Goal: Task Accomplishment & Management: Use online tool/utility

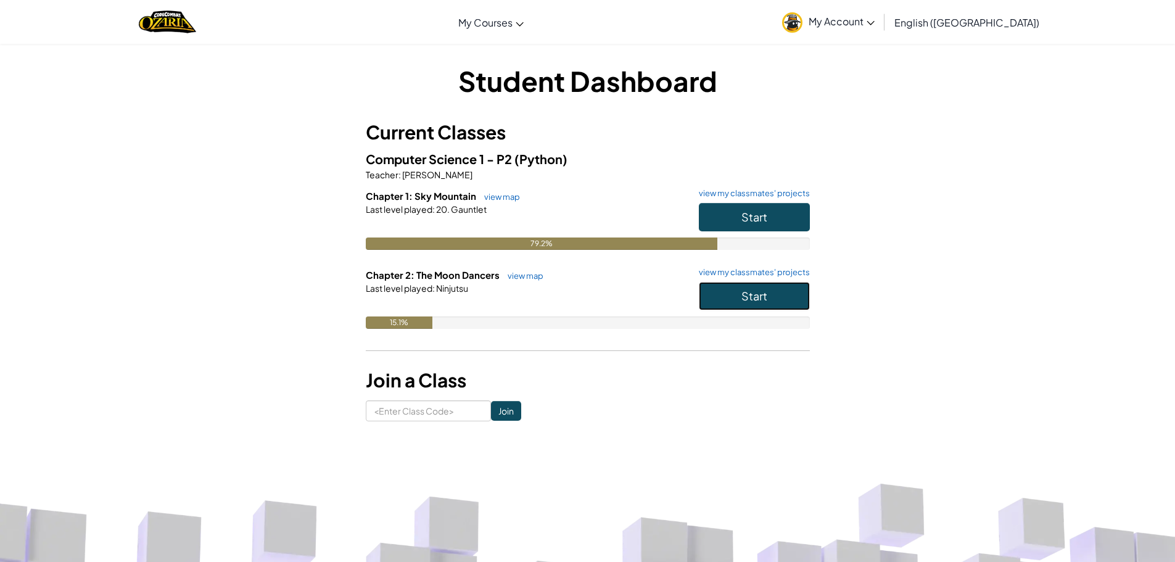
click at [798, 302] on button "Start" at bounding box center [754, 296] width 111 height 28
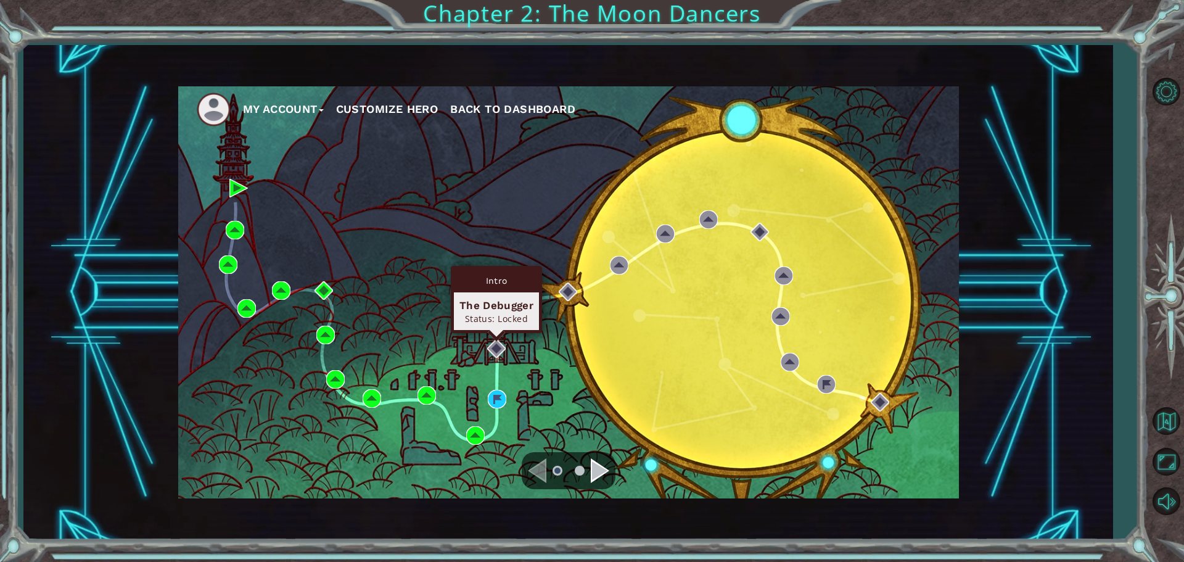
drag, startPoint x: 499, startPoint y: 340, endPoint x: 375, endPoint y: 231, distance: 165.6
click at [375, 231] on div "My Account Customize Hero Back to Dashboard" at bounding box center [568, 292] width 781 height 412
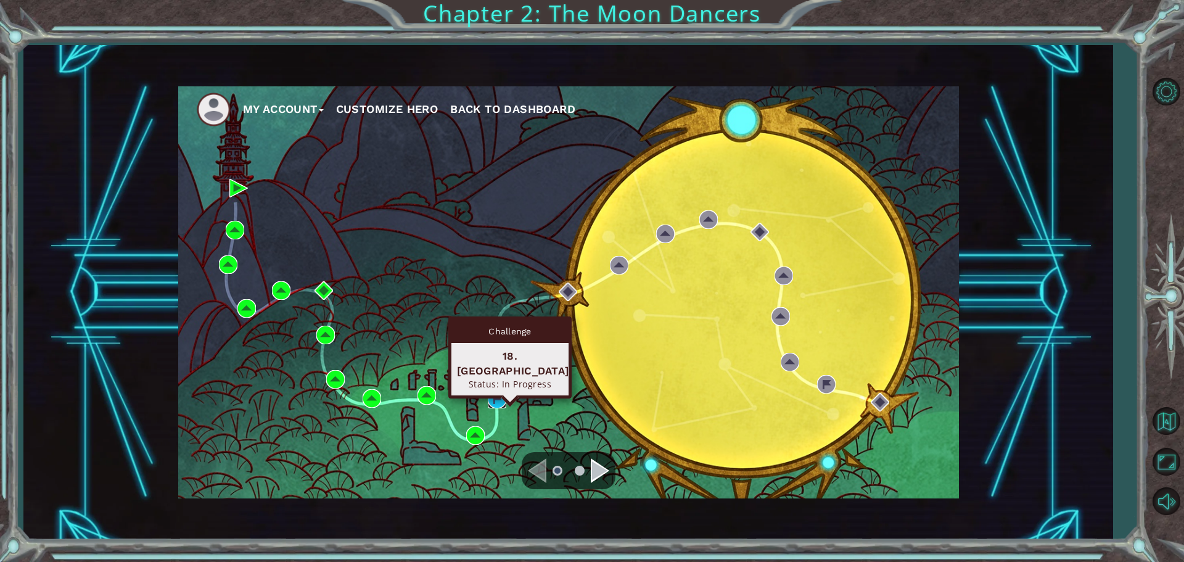
click at [496, 402] on img at bounding box center [497, 399] width 19 height 19
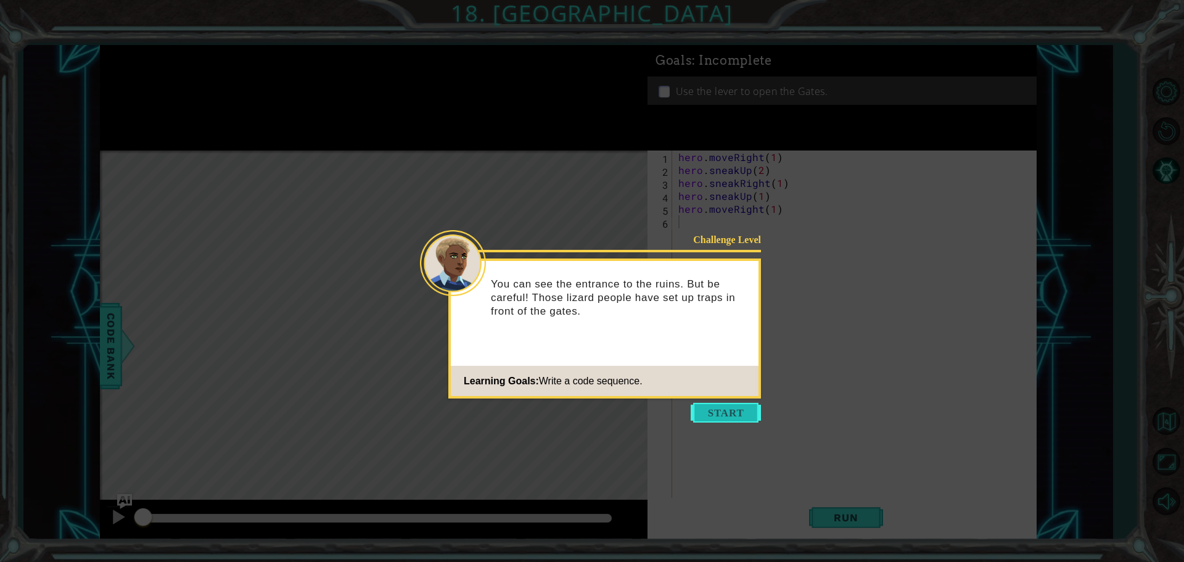
click at [728, 408] on button "Start" at bounding box center [726, 413] width 70 height 20
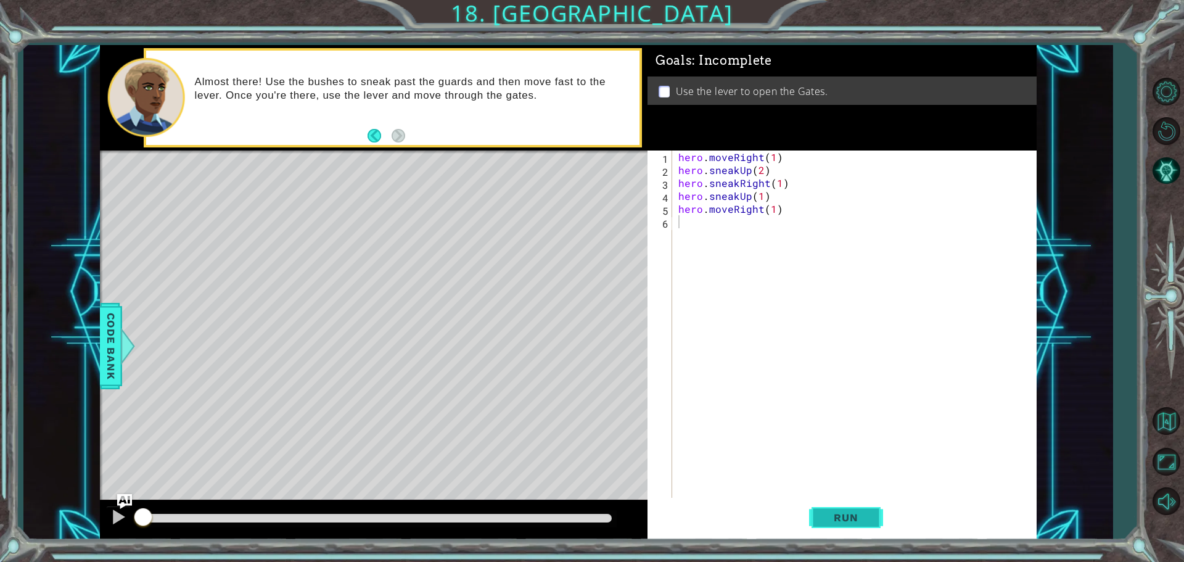
click at [838, 527] on button "Run" at bounding box center [846, 517] width 74 height 39
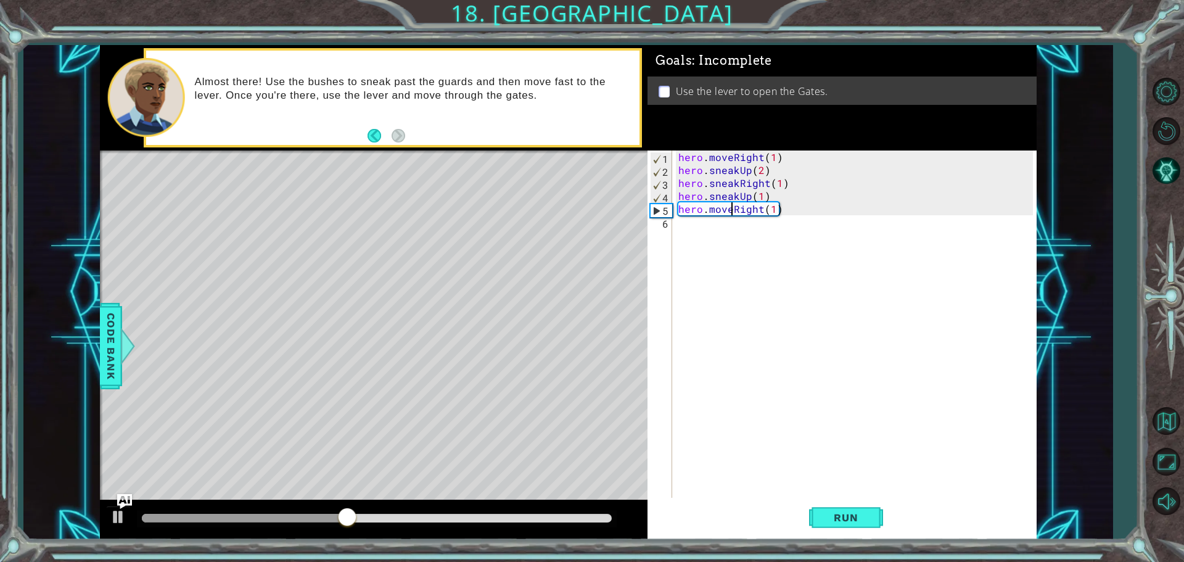
click at [730, 203] on div "hero . moveRight ( 1 ) hero . sneakUp ( 2 ) hero . sneakRight ( 1 ) hero . snea…" at bounding box center [857, 339] width 363 height 376
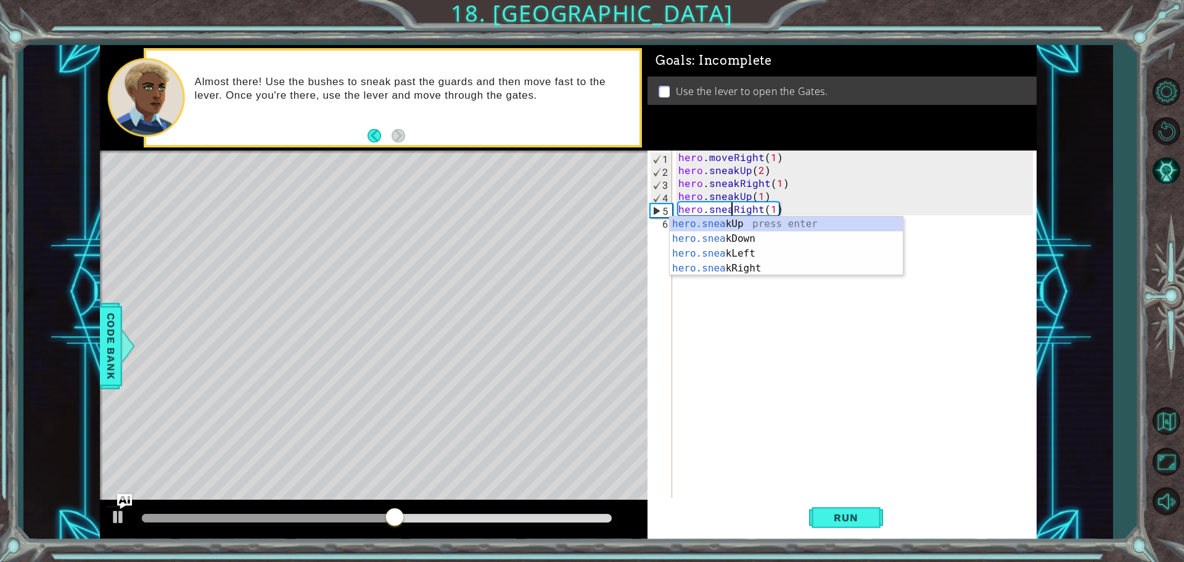
type textarea "hero.sneakRight(1)"
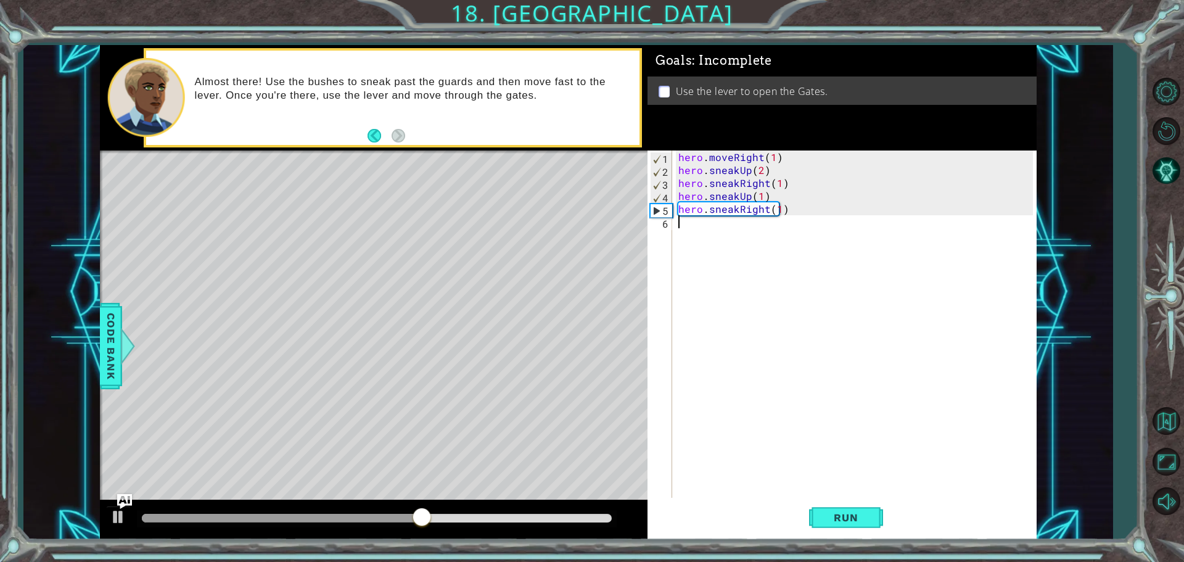
click at [851, 383] on div "hero . moveRight ( 1 ) hero . sneakUp ( 2 ) hero . sneakRight ( 1 ) hero . snea…" at bounding box center [857, 339] width 363 height 376
click at [836, 524] on button "Run" at bounding box center [846, 517] width 74 height 39
click at [780, 205] on div "hero . moveRight ( 1 ) hero . sneakUp ( 2 ) hero . sneakRight ( 1 ) hero . snea…" at bounding box center [857, 339] width 363 height 376
type textarea "hero.sneakRight(2)"
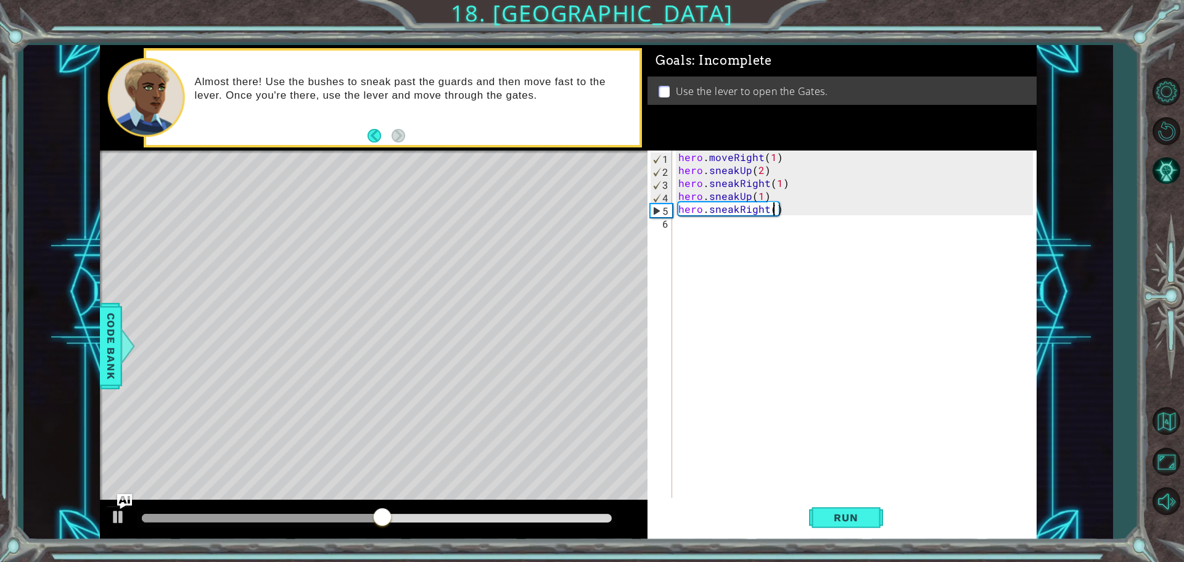
scroll to position [0, 6]
click at [704, 229] on div "hero . moveRight ( 1 ) hero . sneakUp ( 2 ) hero . sneakRight ( 1 ) hero . snea…" at bounding box center [857, 339] width 363 height 376
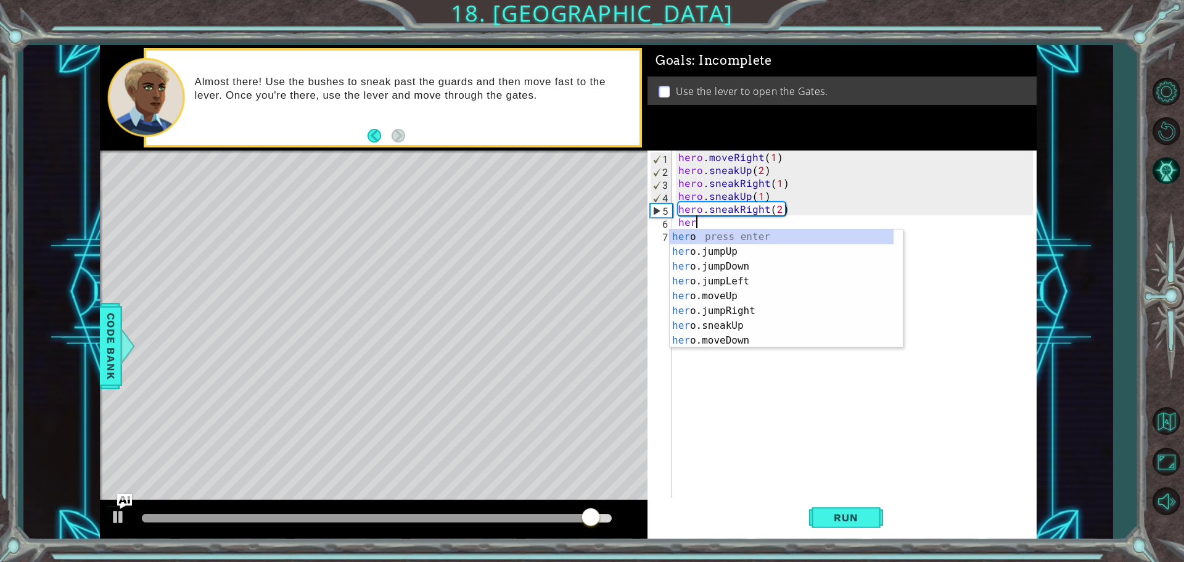
scroll to position [0, 1]
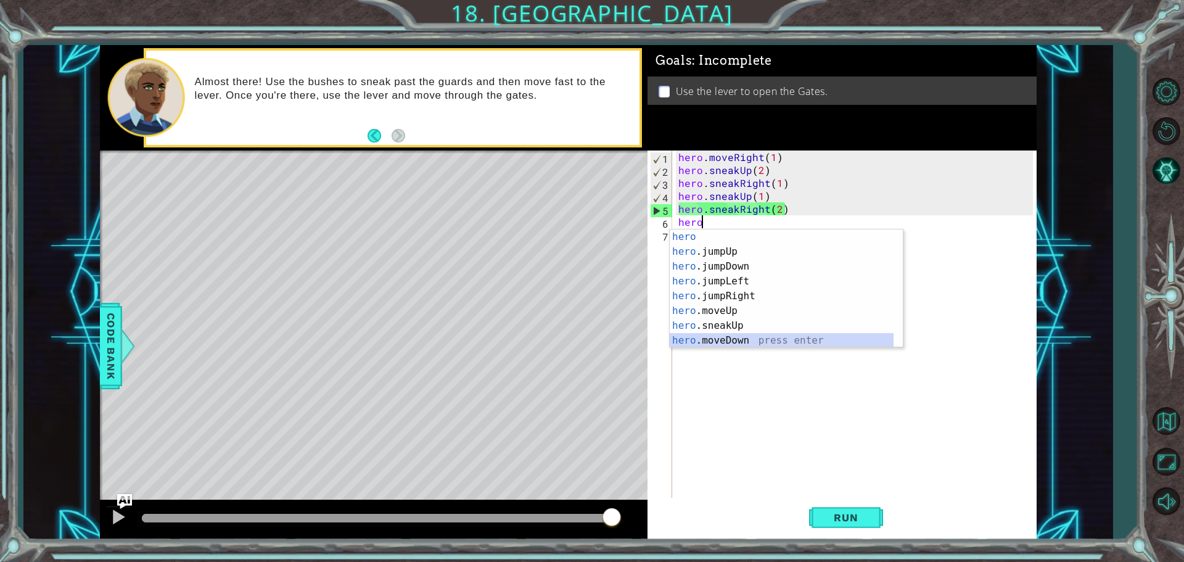
click at [769, 342] on div "hero press enter hero .jumpUp press enter hero .jumpDown press enter hero .jump…" at bounding box center [782, 303] width 224 height 148
type textarea "hero.moveDown(1)"
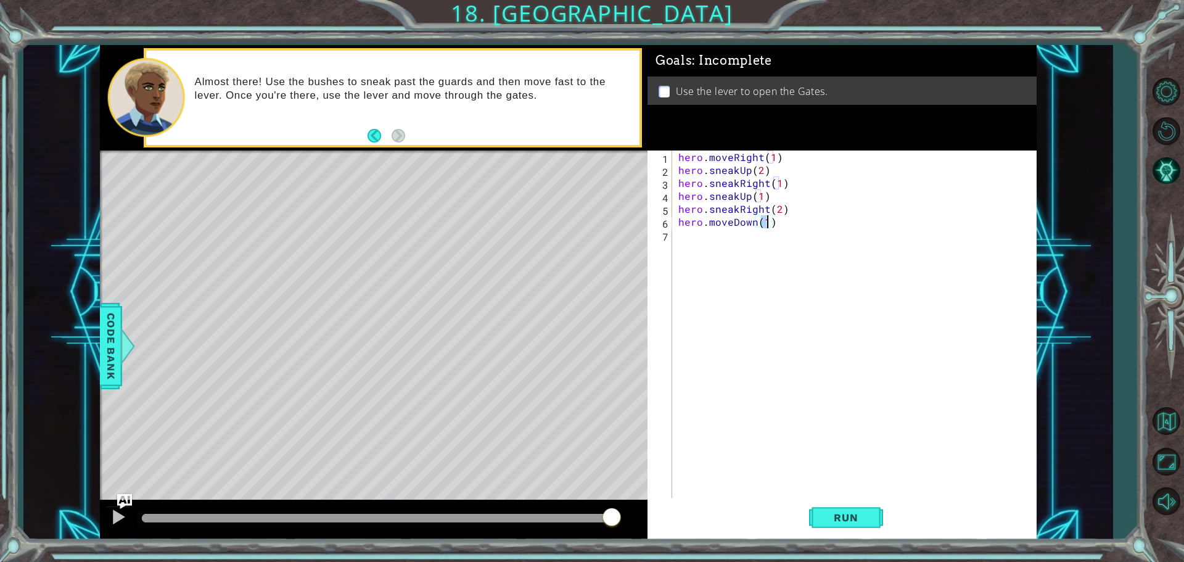
click at [684, 240] on div "hero . moveRight ( 1 ) hero . sneakUp ( 2 ) hero . sneakRight ( 1 ) hero . snea…" at bounding box center [857, 339] width 363 height 376
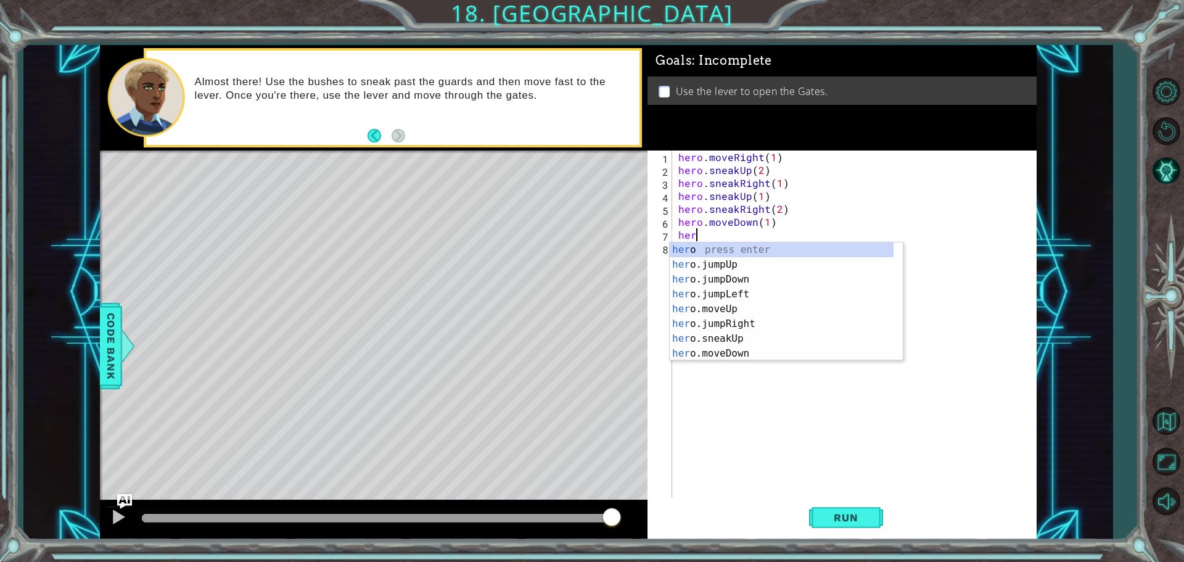
type textarea "hero"
click at [728, 281] on div "hero press enter hero .jumpUp press enter hero .jumpDown press enter hero .jump…" at bounding box center [782, 316] width 224 height 148
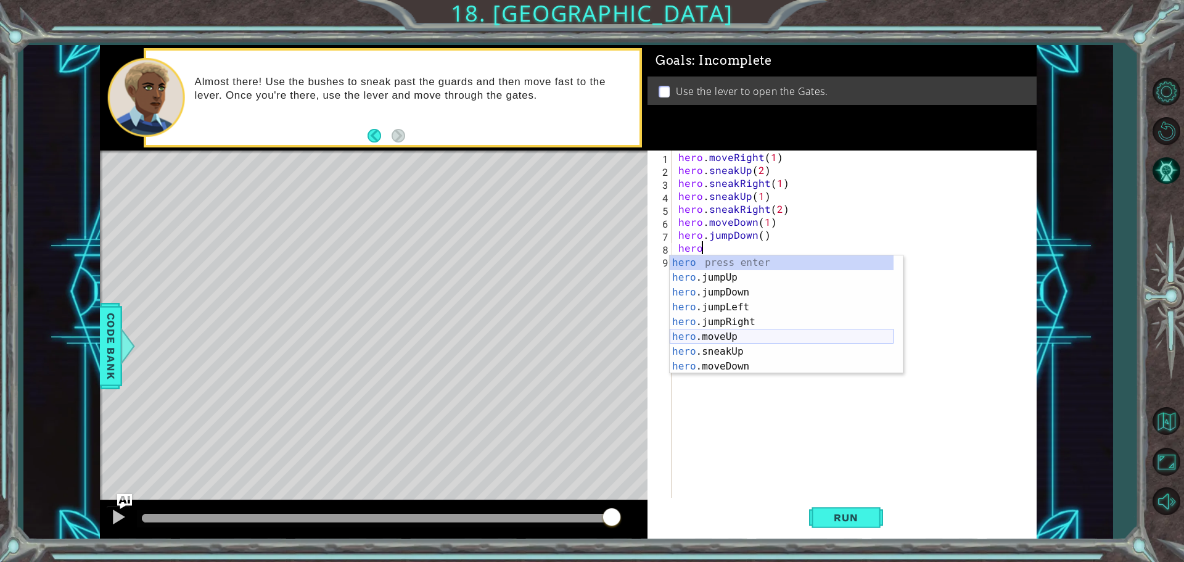
scroll to position [74, 0]
click at [739, 320] on div "hero .moveUp press enter hero .sneakUp press enter hero .moveDown press enter h…" at bounding box center [782, 329] width 224 height 148
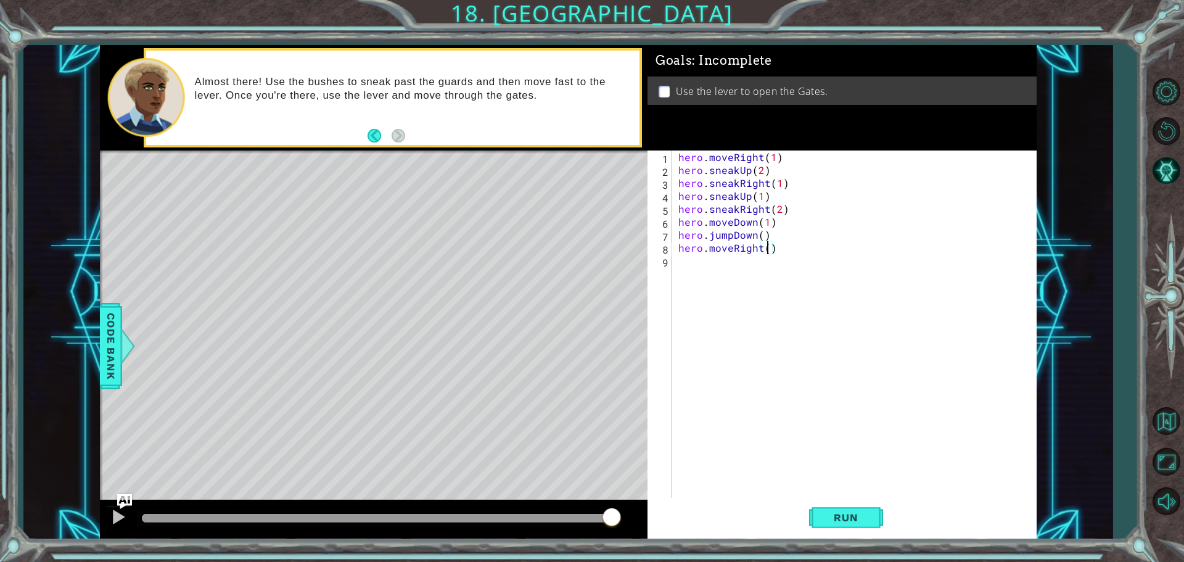
type textarea "hero.moveRight(2)"
click at [709, 265] on div "hero . moveRight ( 1 ) hero . sneakUp ( 2 ) hero . sneakRight ( 1 ) hero . snea…" at bounding box center [857, 339] width 363 height 376
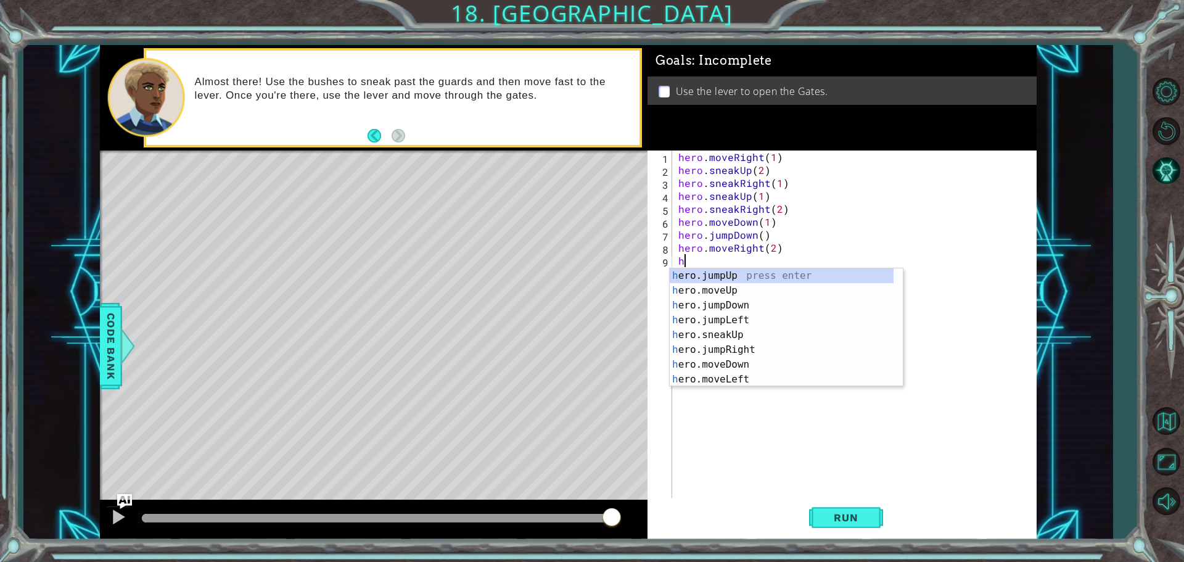
scroll to position [0, 0]
type textarea "hero"
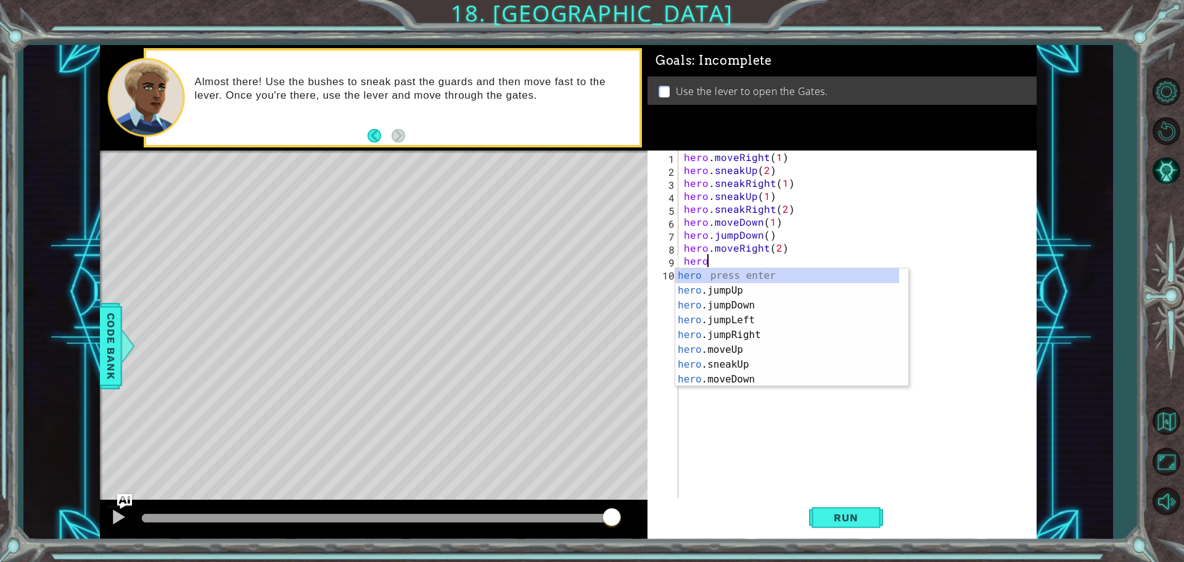
scroll to position [0, 1]
click at [740, 295] on div "hero press enter hero .jumpUp press enter hero .jumpDown press enter hero .jump…" at bounding box center [787, 342] width 224 height 148
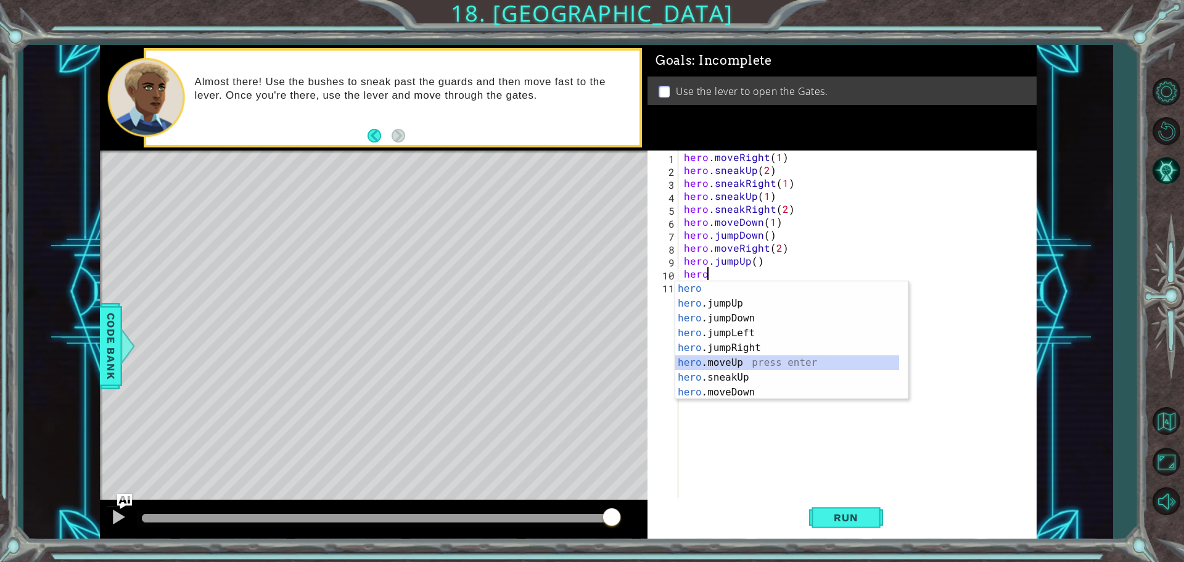
click at [762, 366] on div "hero press enter hero .jumpUp press enter hero .jumpDown press enter hero .jump…" at bounding box center [787, 355] width 224 height 148
type textarea "hero.moveUp(1)"
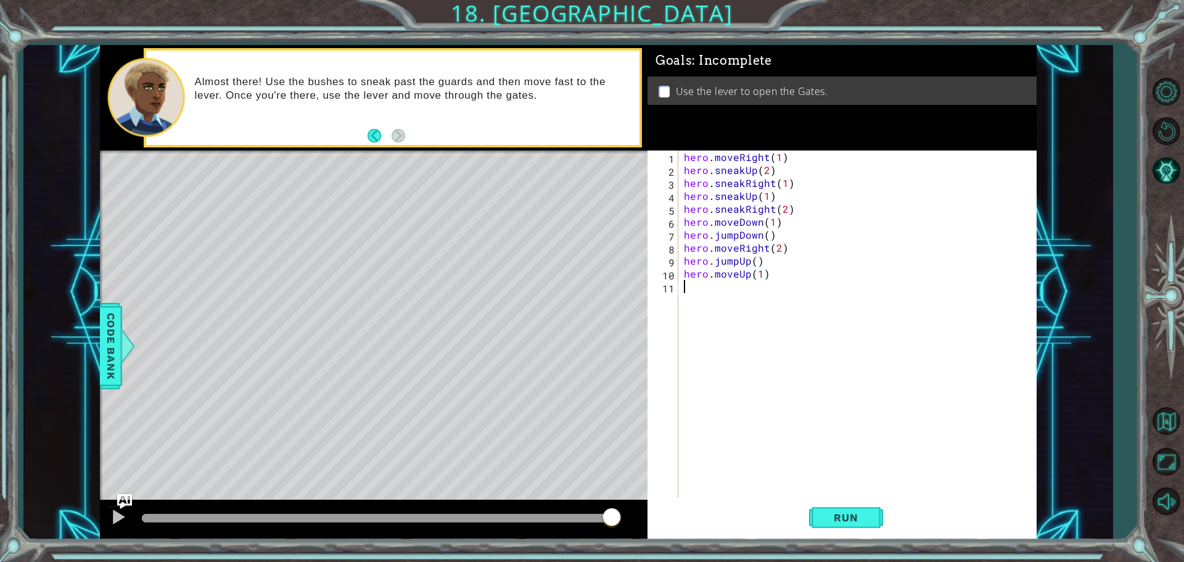
click at [704, 307] on div "hero . moveRight ( 1 ) hero . sneakUp ( 2 ) hero . sneakRight ( 1 ) hero . snea…" at bounding box center [861, 339] width 358 height 376
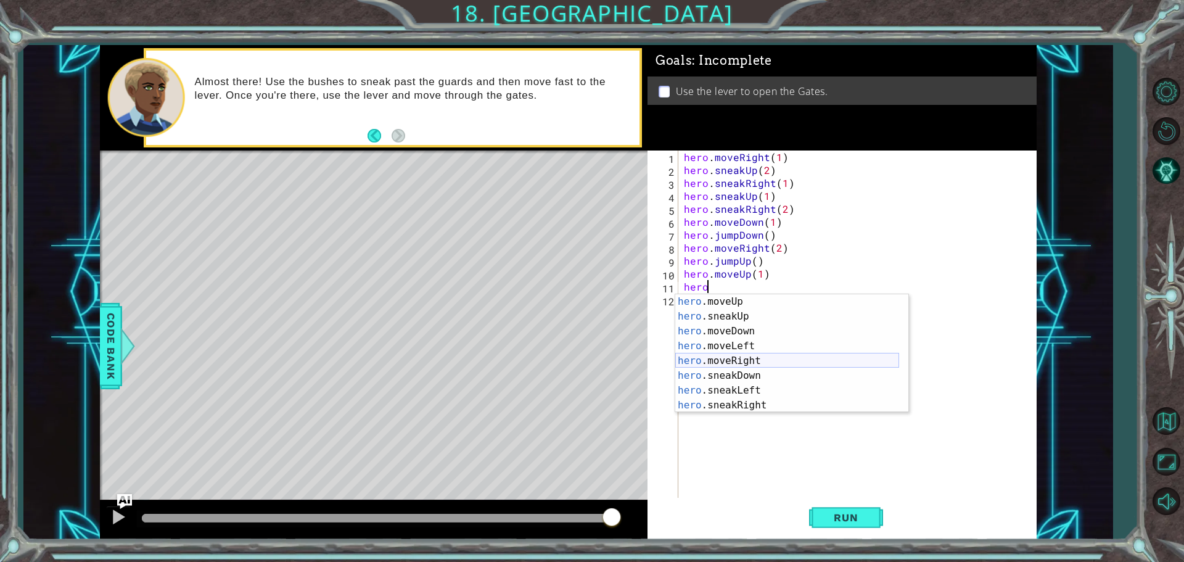
scroll to position [104, 0]
click at [707, 389] on div "hero .moveDown press enter hero .moveLeft press enter hero .moveRight press ent…" at bounding box center [787, 368] width 224 height 148
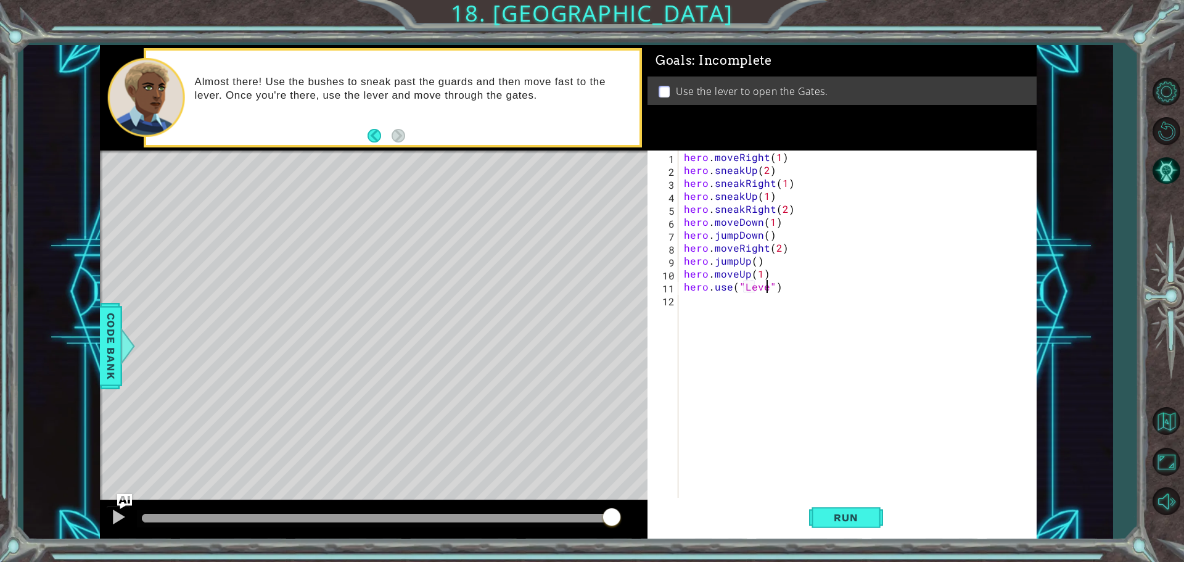
scroll to position [0, 6]
click at [827, 523] on span "Run" at bounding box center [846, 517] width 49 height 12
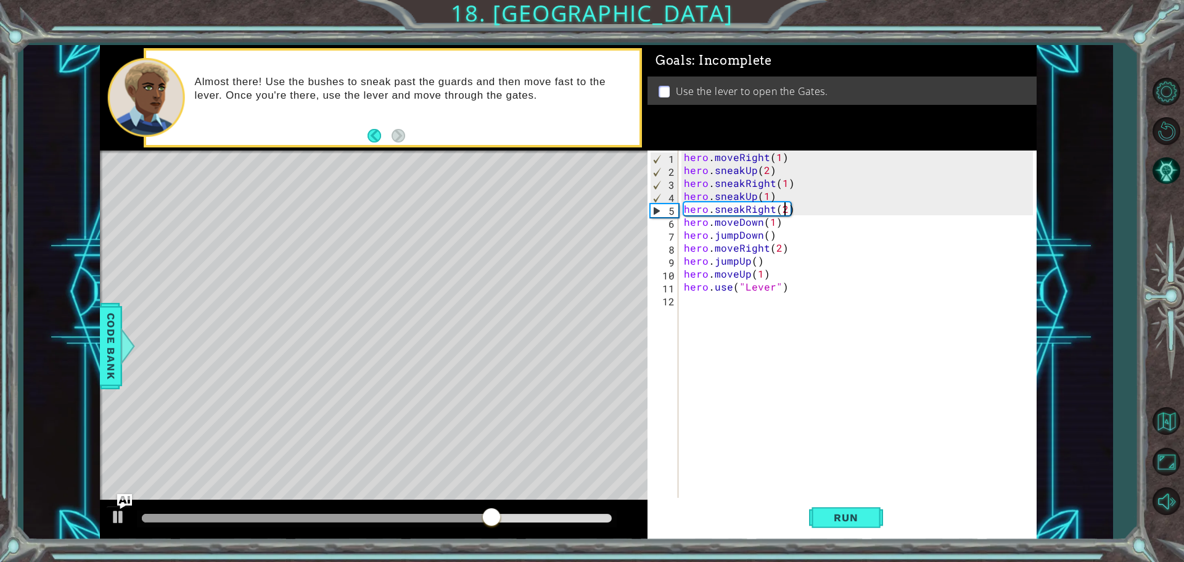
click at [785, 212] on div "hero . moveRight ( 1 ) hero . sneakUp ( 2 ) hero . sneakRight ( 1 ) hero . snea…" at bounding box center [861, 339] width 358 height 376
click at [856, 522] on span "Run" at bounding box center [846, 517] width 49 height 12
click at [784, 212] on div "hero . moveRight ( 1 ) hero . sneakUp ( 2 ) hero . sneakRight ( 1 ) hero . snea…" at bounding box center [861, 339] width 358 height 376
type textarea "hero.sneakRight(1 )"
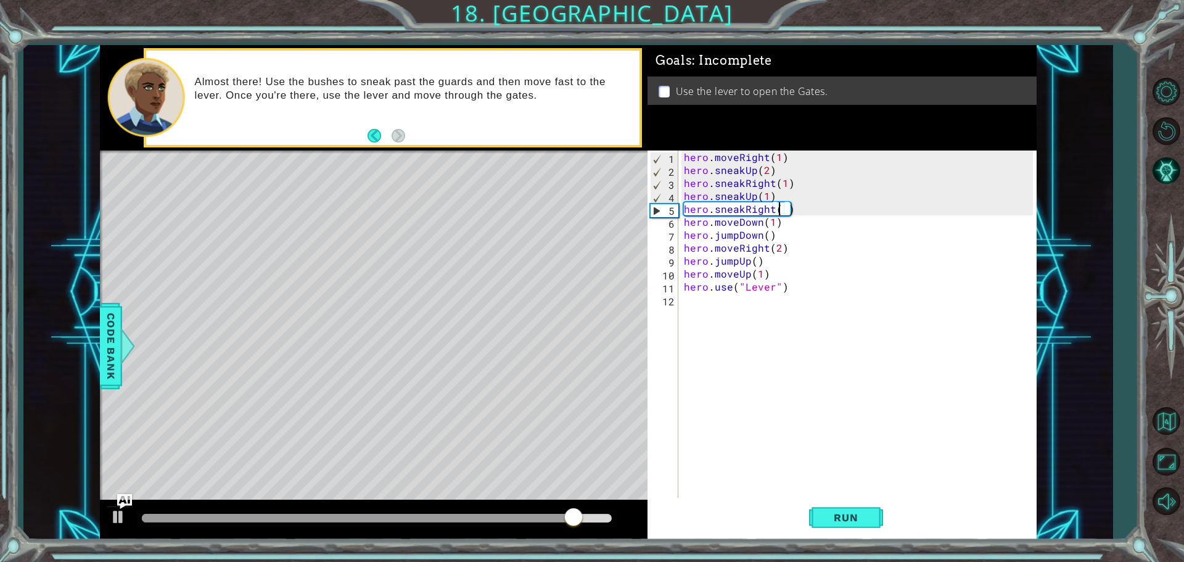
scroll to position [0, 6]
drag, startPoint x: 798, startPoint y: 205, endPoint x: 804, endPoint y: 204, distance: 6.2
click at [800, 204] on div "hero . moveRight ( 1 ) hero . sneakUp ( 2 ) hero . sneakRight ( 1 ) hero . snea…" at bounding box center [861, 339] width 358 height 376
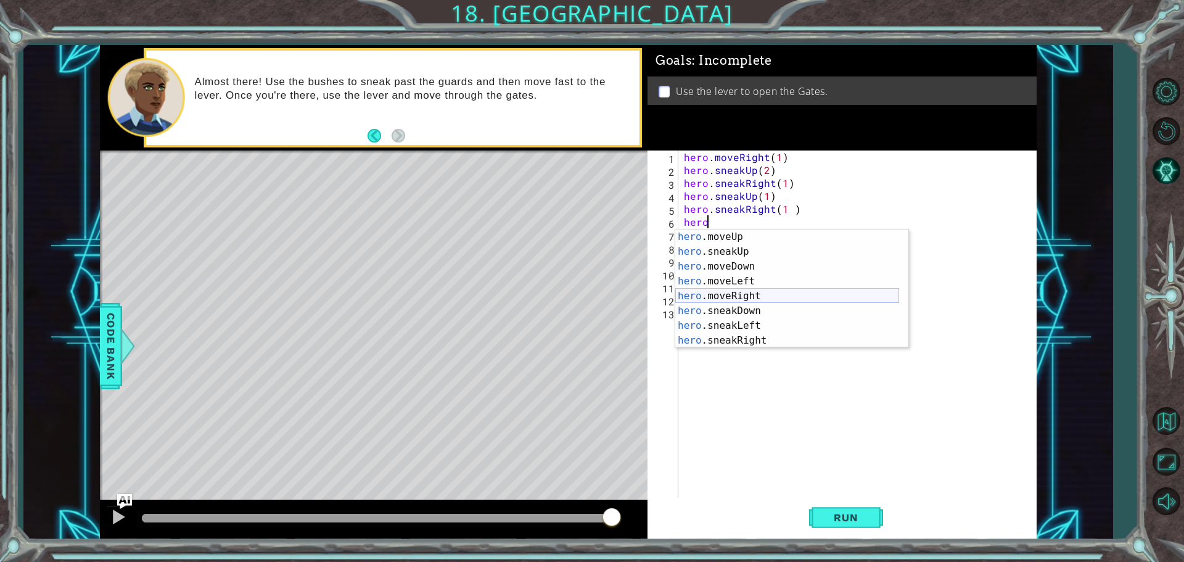
scroll to position [74, 0]
click at [741, 336] on div "hero .moveUp press enter hero .sneakUp press enter hero .moveDown press enter h…" at bounding box center [787, 303] width 224 height 148
type textarea "hero.sneakRight(1)"
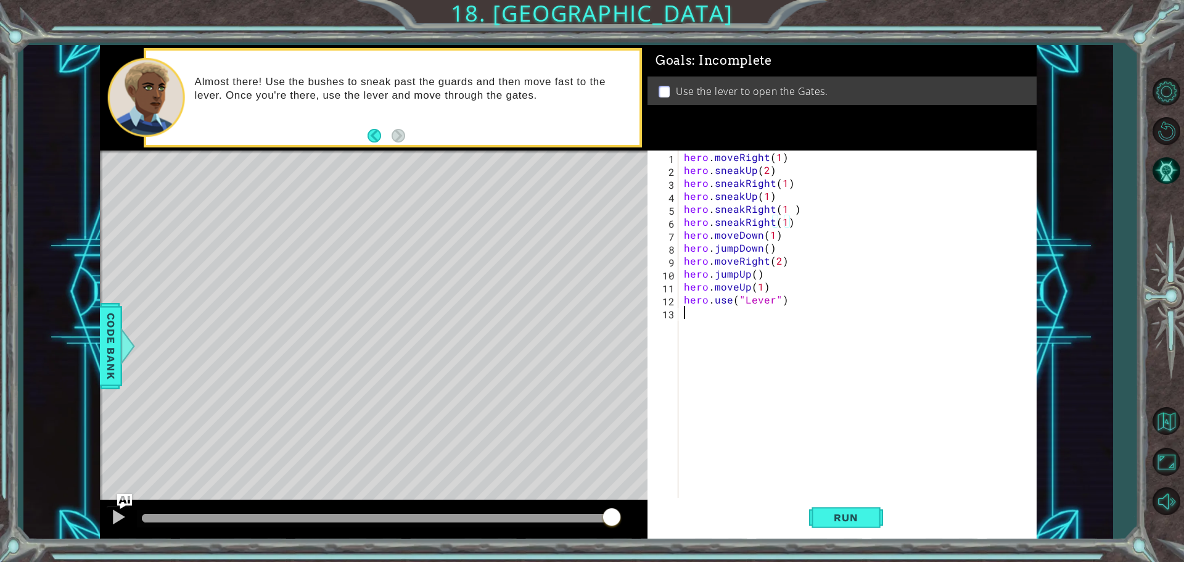
drag, startPoint x: 745, startPoint y: 341, endPoint x: 774, endPoint y: 347, distance: 29.5
click at [757, 345] on div "hero . moveRight ( 1 ) hero . sneakUp ( 2 ) hero . sneakRight ( 1 ) hero . snea…" at bounding box center [861, 339] width 358 height 376
click at [743, 220] on div "hero . moveRight ( 1 ) hero . sneakUp ( 2 ) hero . sneakRight ( 1 ) hero . snea…" at bounding box center [861, 339] width 358 height 376
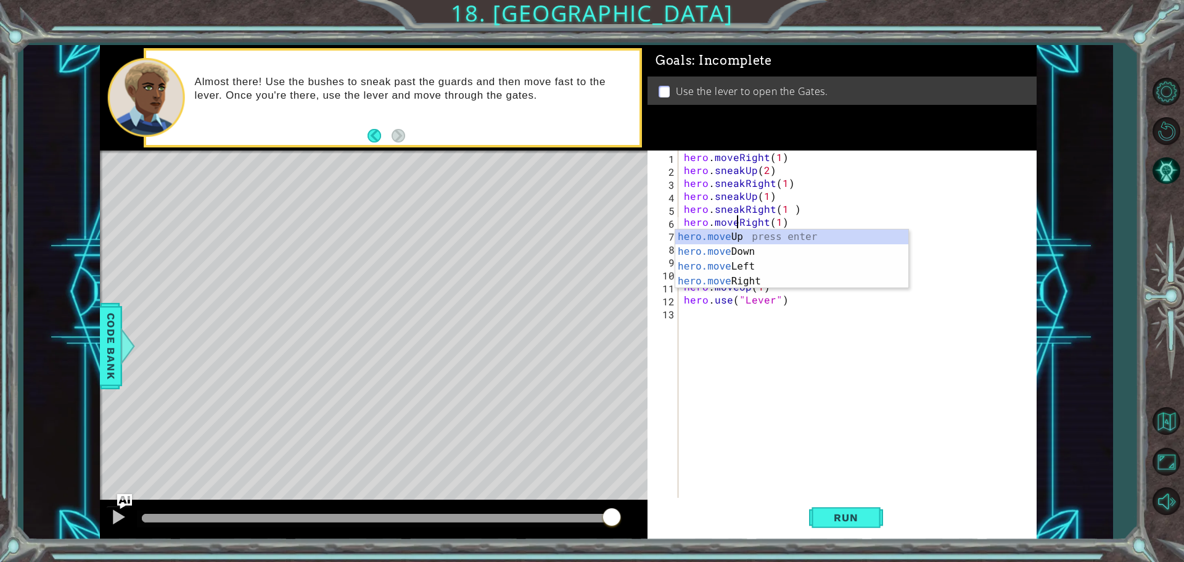
scroll to position [0, 3]
click at [778, 220] on div "hero . moveRight ( 1 ) hero . sneakUp ( 2 ) hero . sneakRight ( 1 ) hero . snea…" at bounding box center [861, 339] width 358 height 376
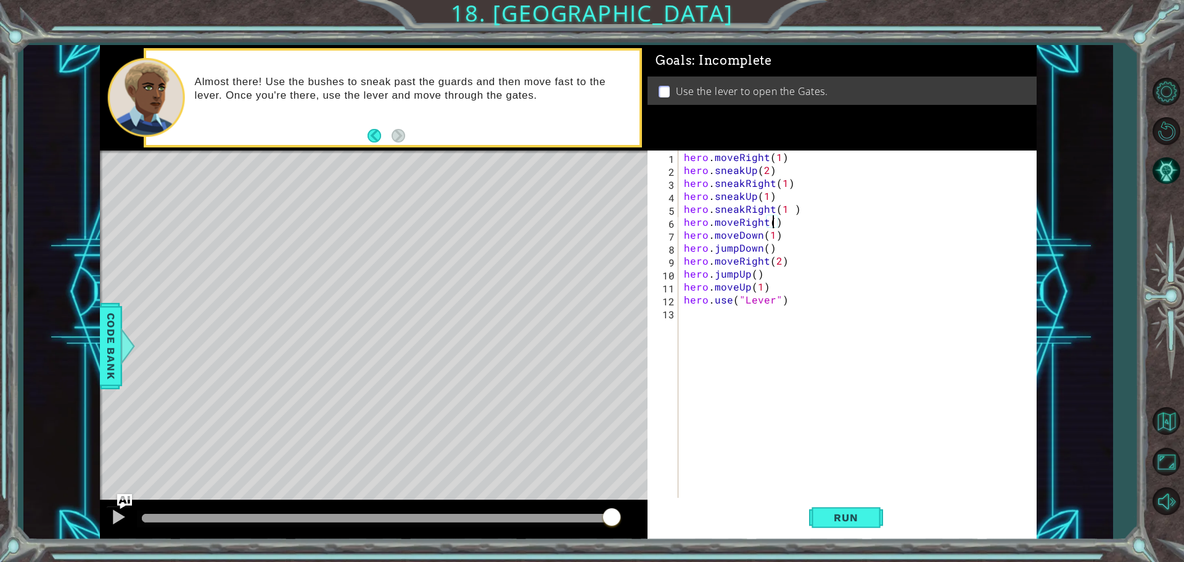
scroll to position [0, 6]
click at [793, 207] on div "hero . moveRight ( 1 ) hero . sneakUp ( 2 ) hero . sneakRight ( 1 ) hero . snea…" at bounding box center [861, 339] width 358 height 376
click at [837, 515] on span "Run" at bounding box center [846, 517] width 49 height 12
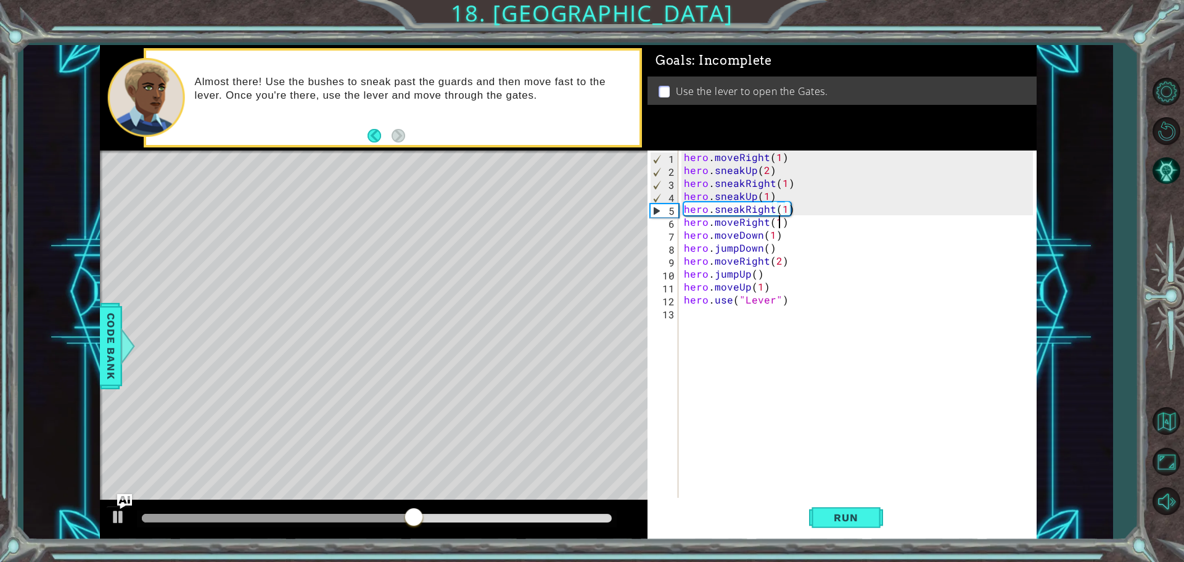
click at [778, 220] on div "hero . moveRight ( 1 ) hero . sneakUp ( 2 ) hero . sneakRight ( 1 ) hero . snea…" at bounding box center [861, 339] width 358 height 376
click at [852, 516] on span "Run" at bounding box center [846, 517] width 49 height 12
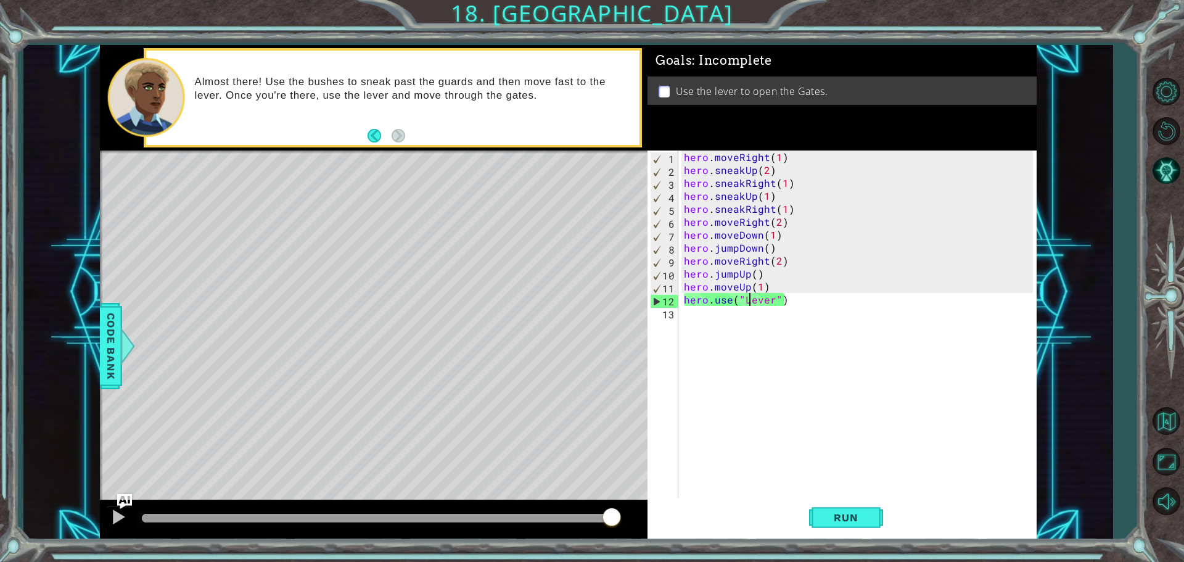
click at [747, 305] on div "hero . moveRight ( 1 ) hero . sneakUp ( 2 ) hero . sneakRight ( 1 ) hero . snea…" at bounding box center [861, 339] width 358 height 376
click at [112, 334] on span "Code Bank" at bounding box center [111, 345] width 20 height 75
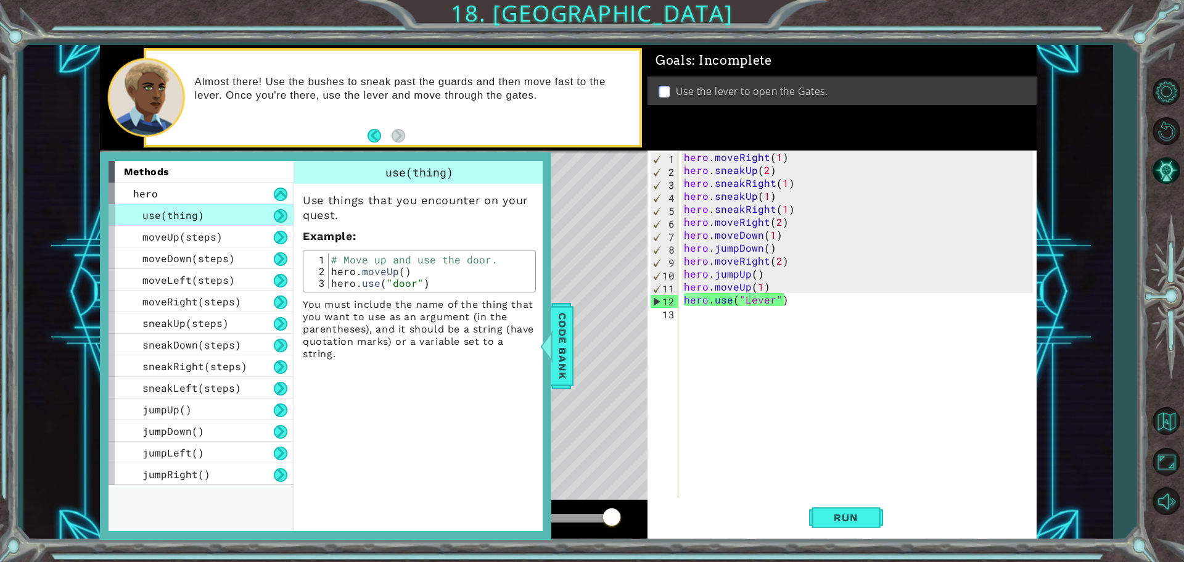
click at [630, 242] on div "Level Map" at bounding box center [385, 332] width 570 height 363
drag, startPoint x: 825, startPoint y: 517, endPoint x: 743, endPoint y: 478, distance: 90.8
click at [823, 517] on span "Run" at bounding box center [846, 517] width 49 height 12
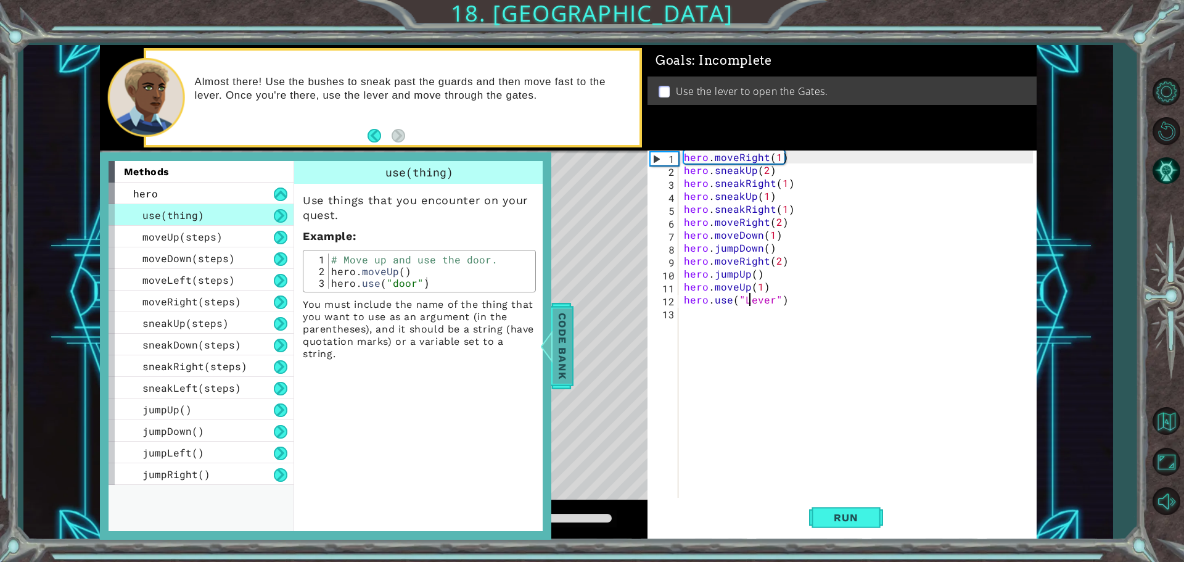
click at [563, 330] on span "Code Bank" at bounding box center [563, 345] width 20 height 75
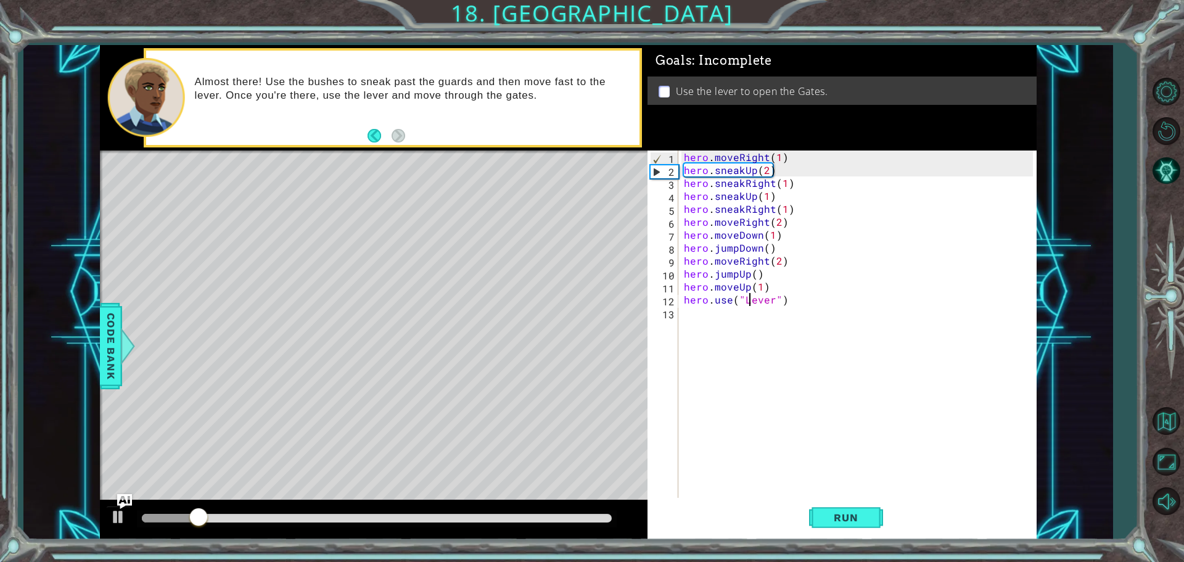
click at [752, 299] on div "hero . moveRight ( 1 ) hero . sneakUp ( 2 ) hero . sneakRight ( 1 ) hero . snea…" at bounding box center [861, 339] width 358 height 376
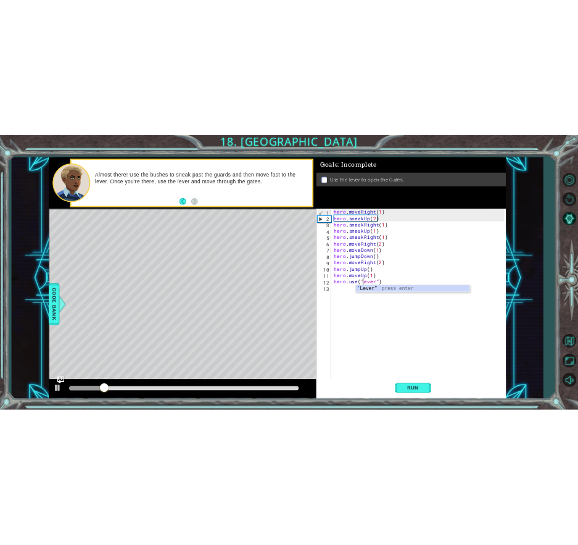
scroll to position [0, 4]
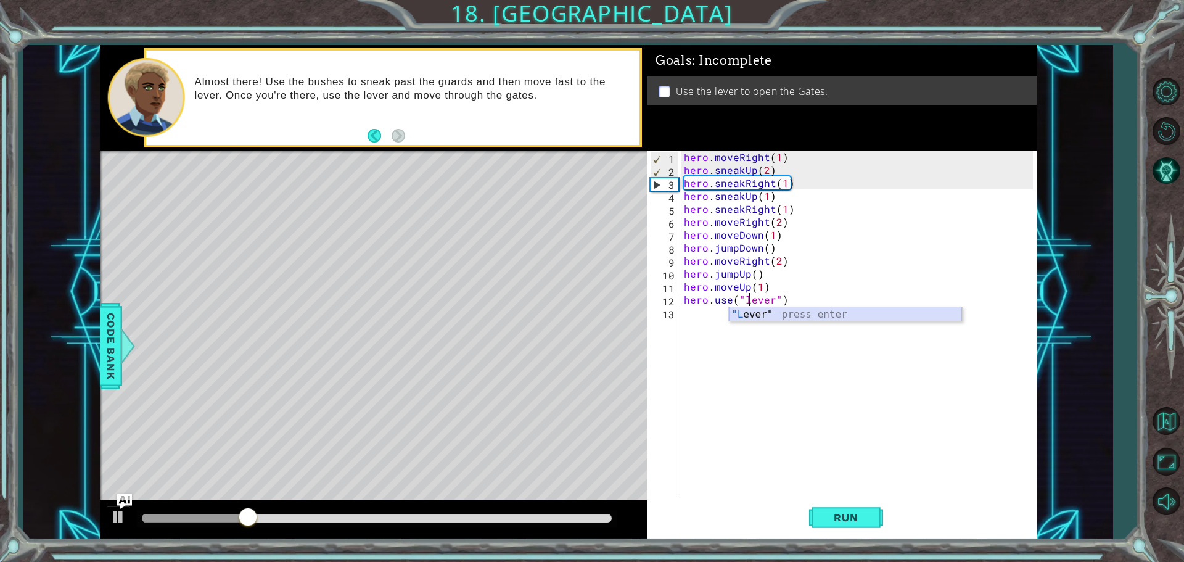
click at [803, 320] on div ""L ever" press enter" at bounding box center [845, 329] width 233 height 44
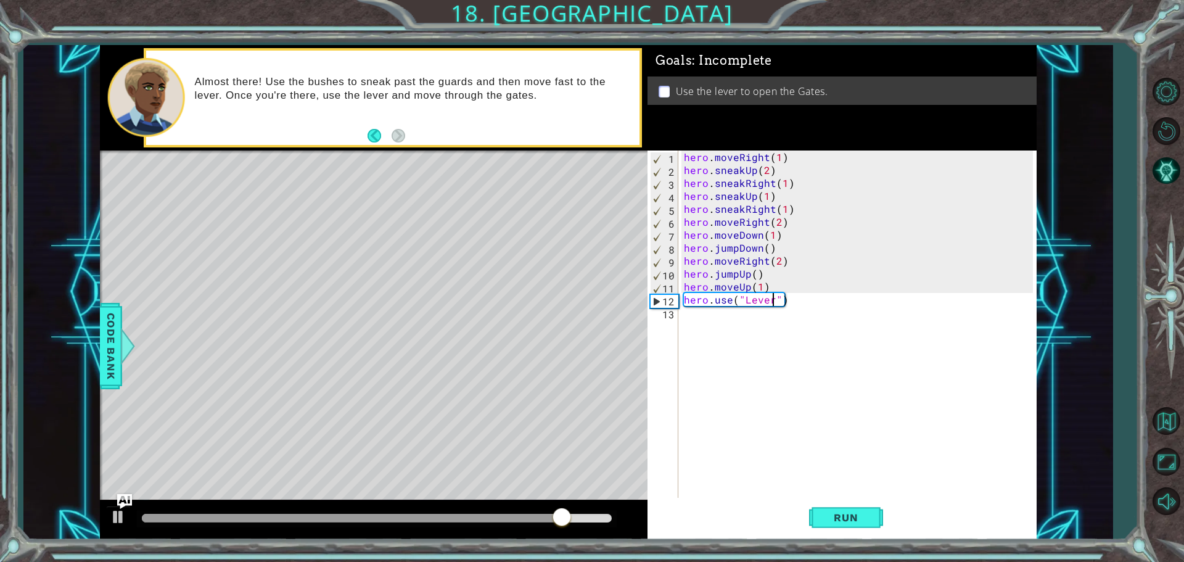
click at [545, 279] on div "Level Map" at bounding box center [385, 332] width 570 height 363
click at [540, 280] on div "Level Map" at bounding box center [385, 332] width 570 height 363
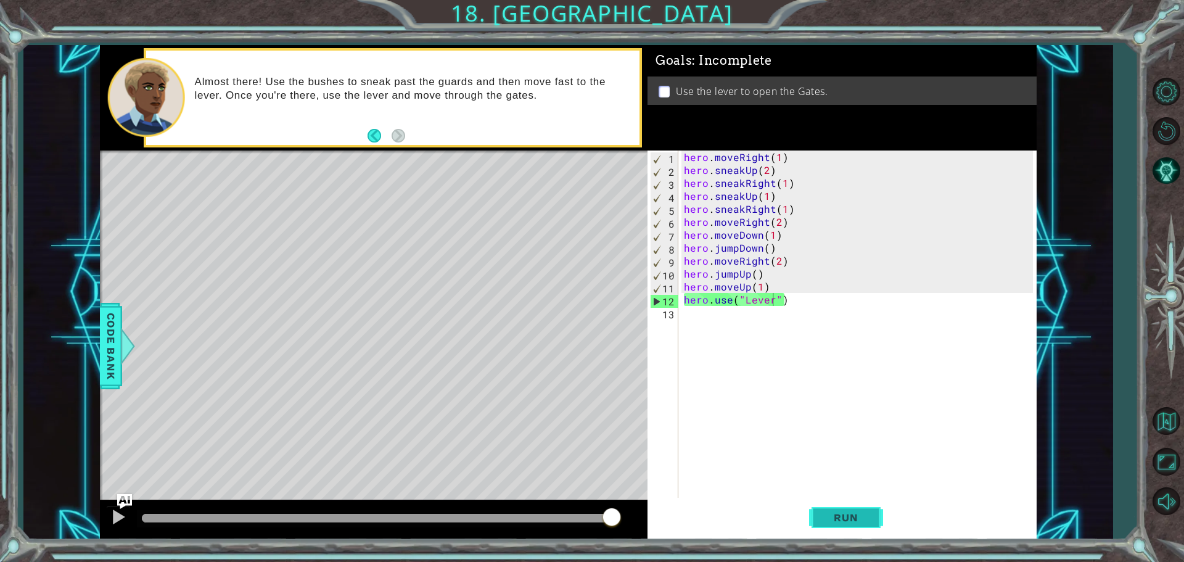
click at [835, 518] on span "Run" at bounding box center [846, 517] width 49 height 12
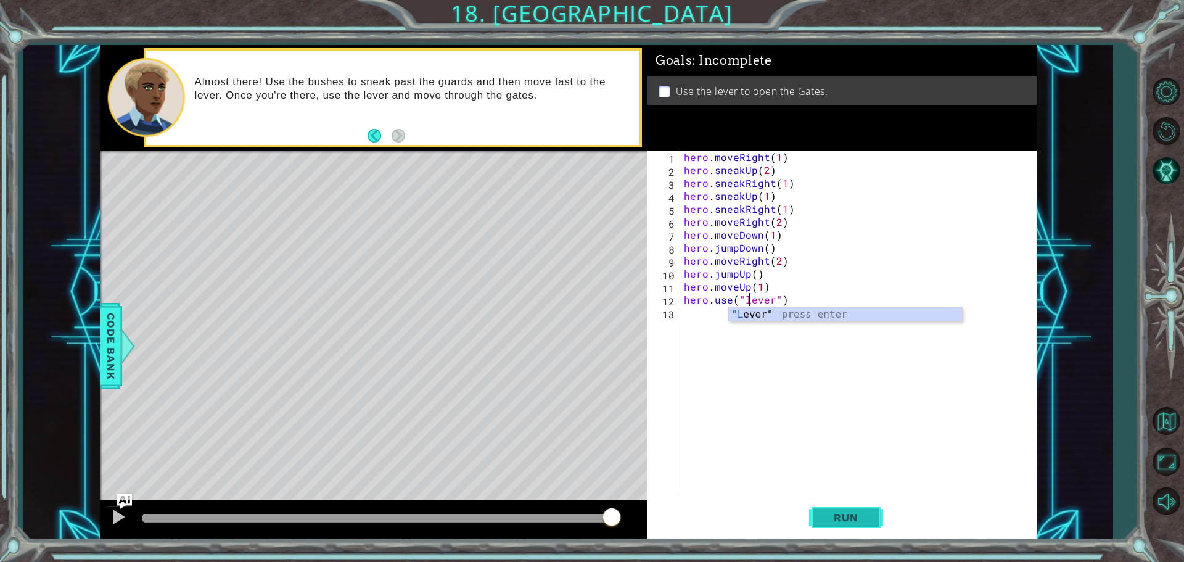
type textarea "hero.use("lever")"
click at [874, 516] on button "Run" at bounding box center [846, 517] width 74 height 39
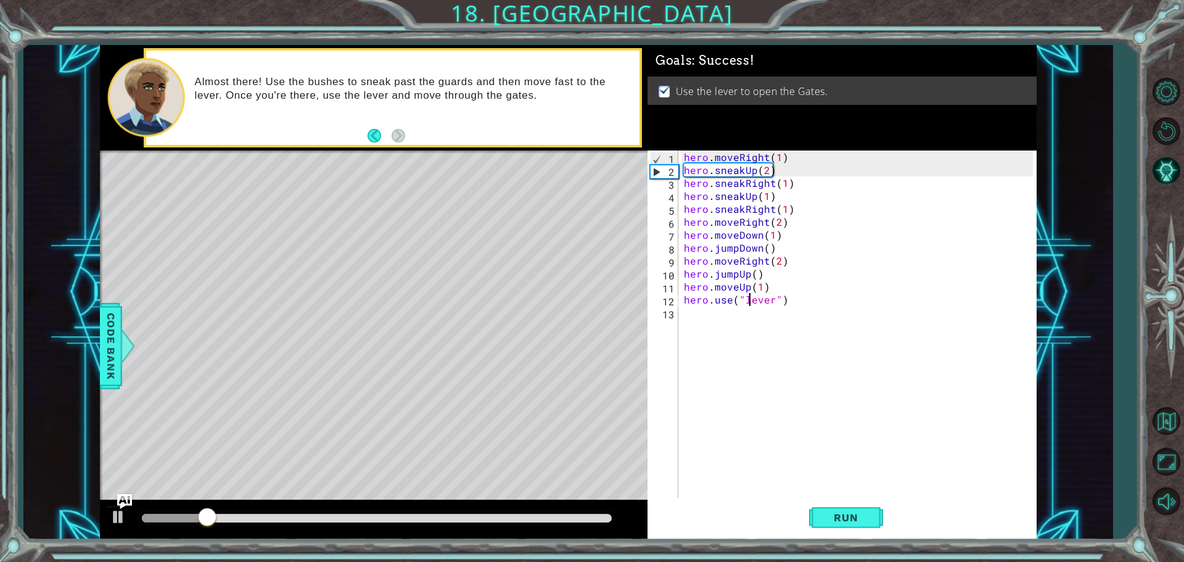
click at [302, 507] on div at bounding box center [374, 519] width 548 height 39
click at [305, 517] on div at bounding box center [377, 518] width 470 height 9
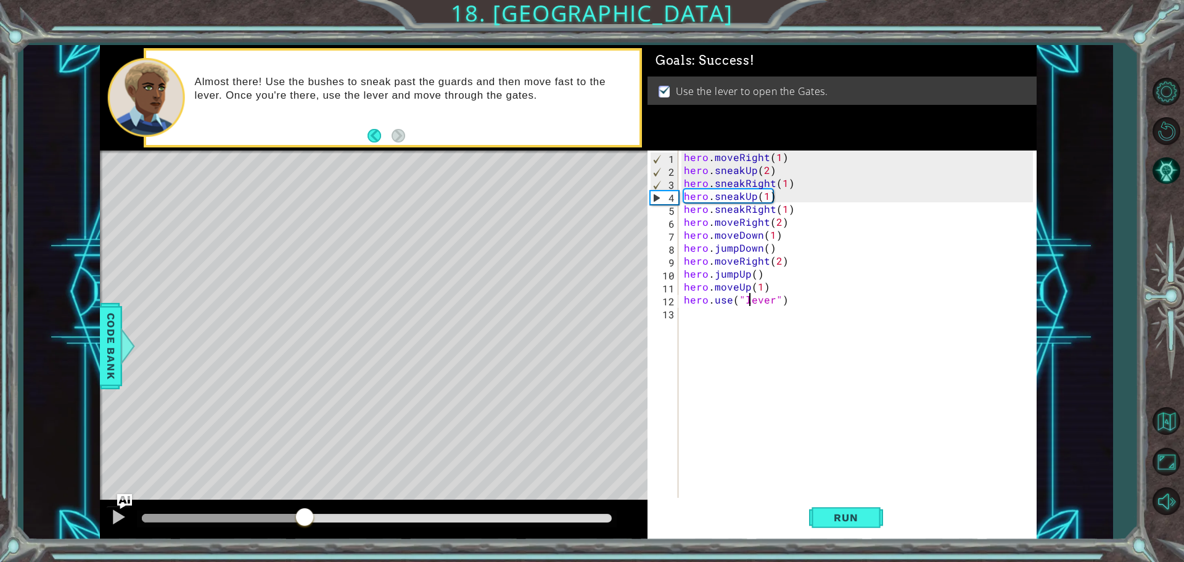
click at [479, 516] on div at bounding box center [377, 518] width 470 height 9
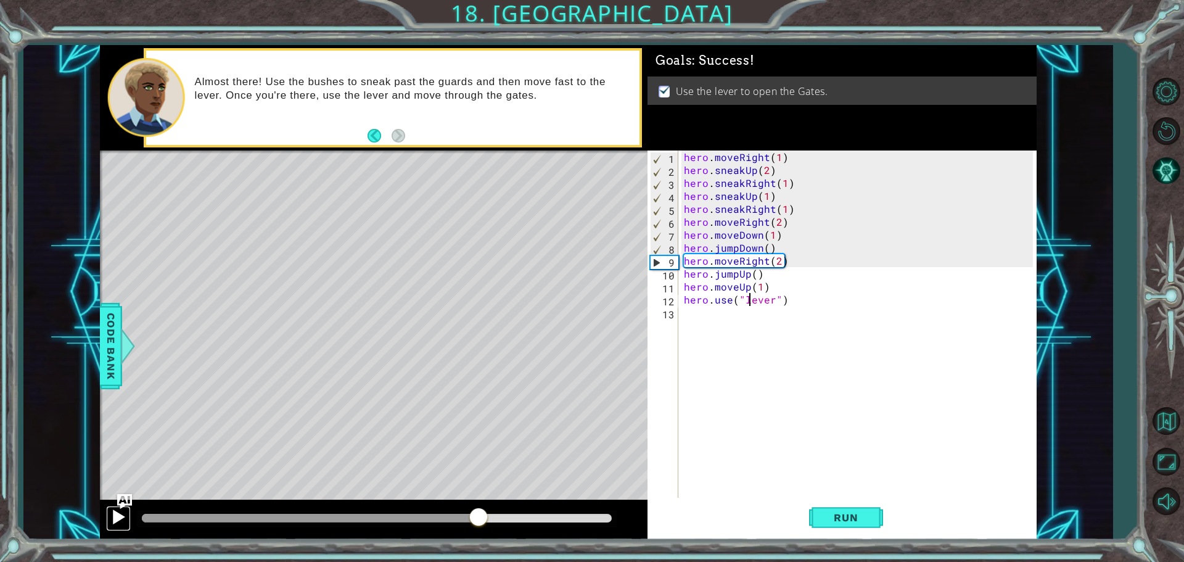
click at [112, 518] on div at bounding box center [118, 517] width 16 height 16
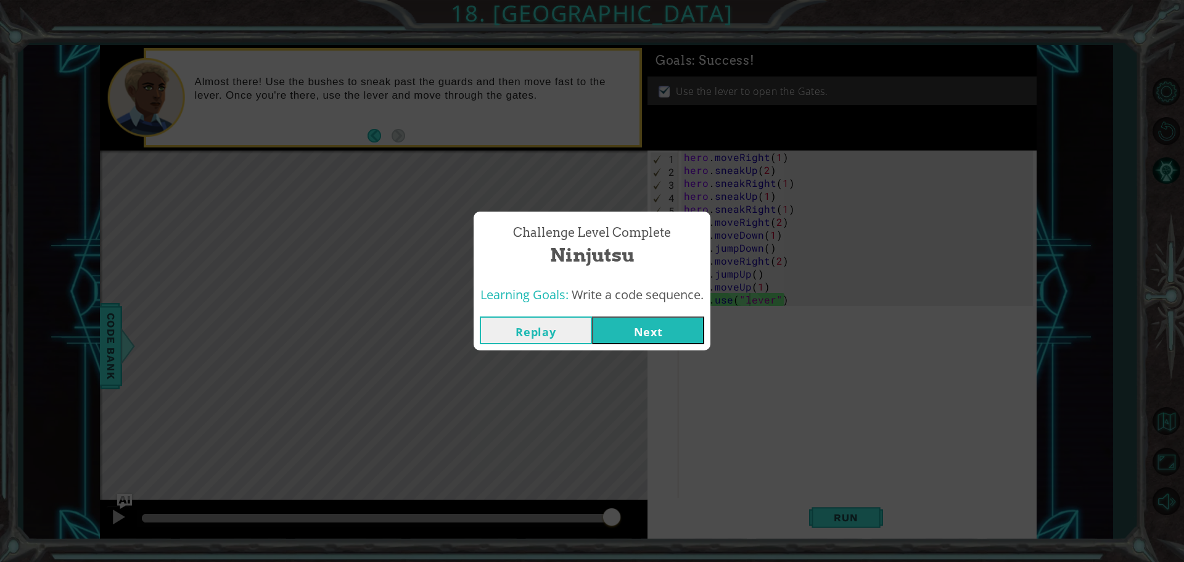
click at [659, 342] on button "Next" at bounding box center [648, 330] width 112 height 28
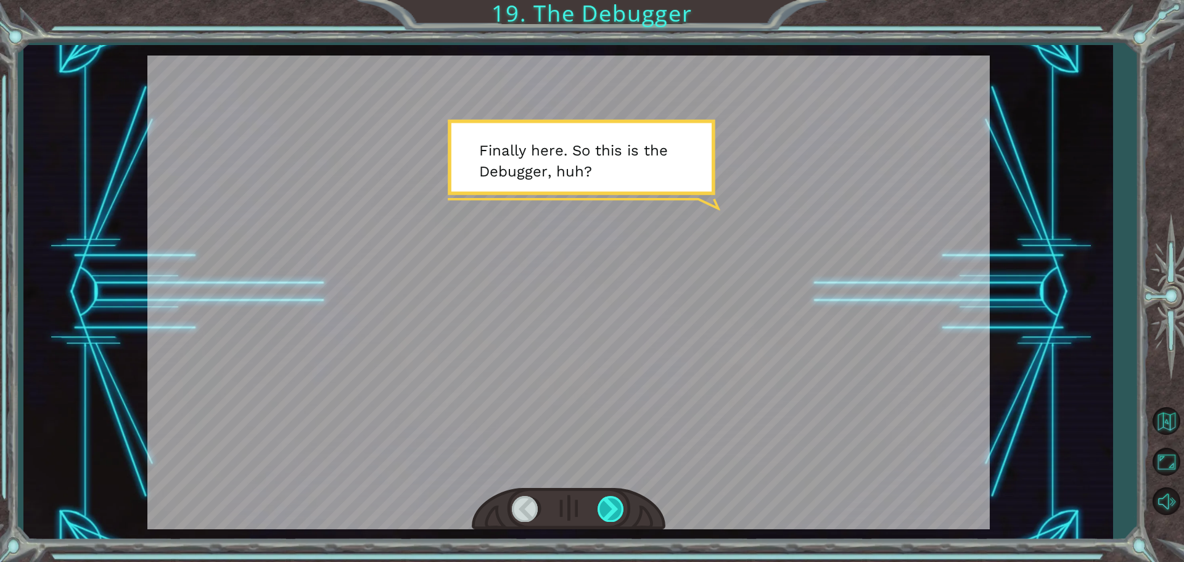
click at [611, 512] on div at bounding box center [612, 508] width 28 height 25
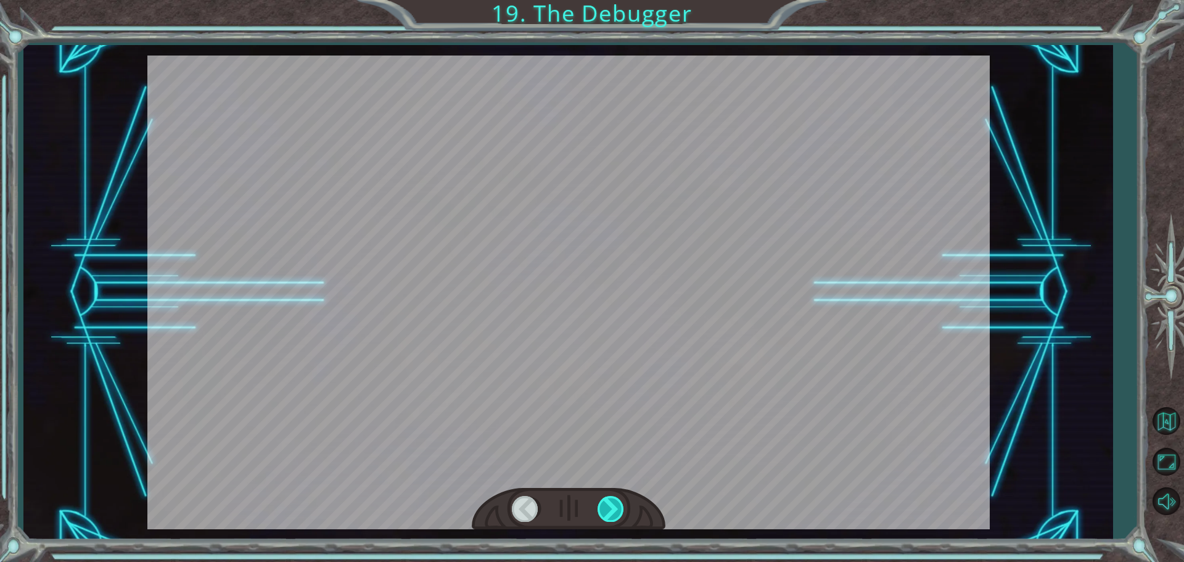
click at [612, 512] on div at bounding box center [612, 508] width 28 height 25
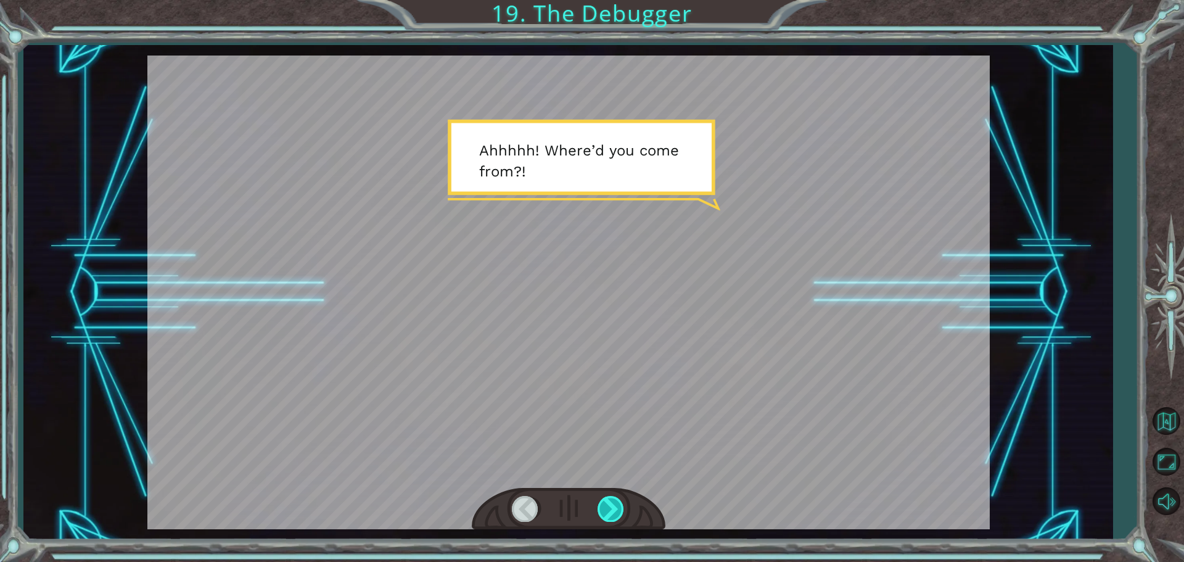
click at [616, 510] on div at bounding box center [612, 508] width 28 height 25
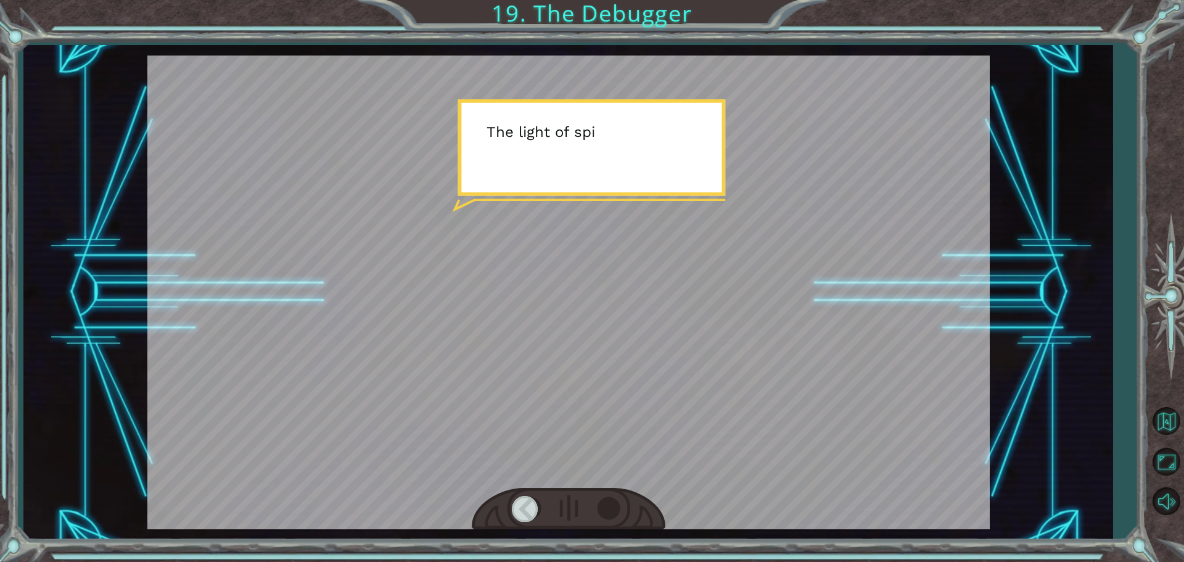
drag, startPoint x: 617, startPoint y: 508, endPoint x: 623, endPoint y: 474, distance: 34.4
click at [622, 499] on div at bounding box center [612, 508] width 28 height 25
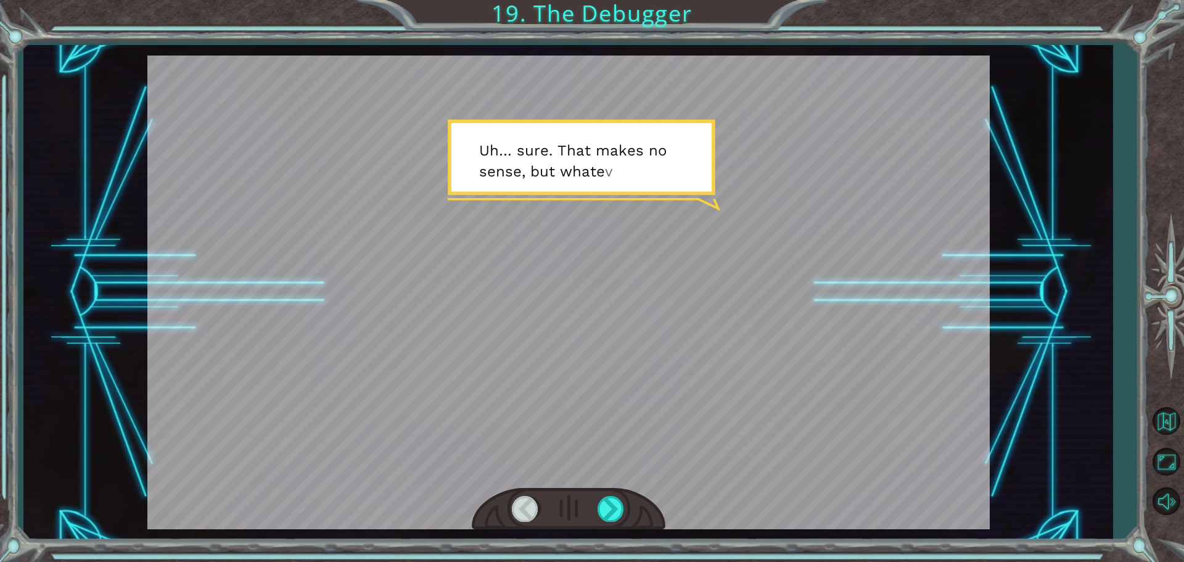
click at [591, 500] on div at bounding box center [569, 509] width 194 height 43
click at [601, 509] on div at bounding box center [612, 508] width 28 height 25
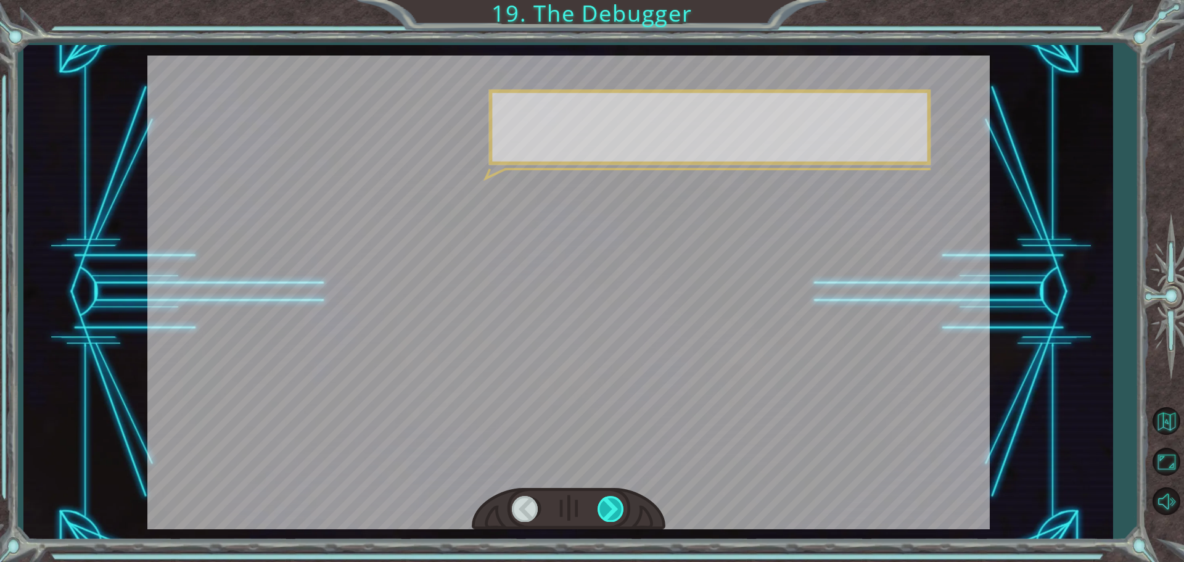
click at [601, 509] on div at bounding box center [612, 508] width 28 height 25
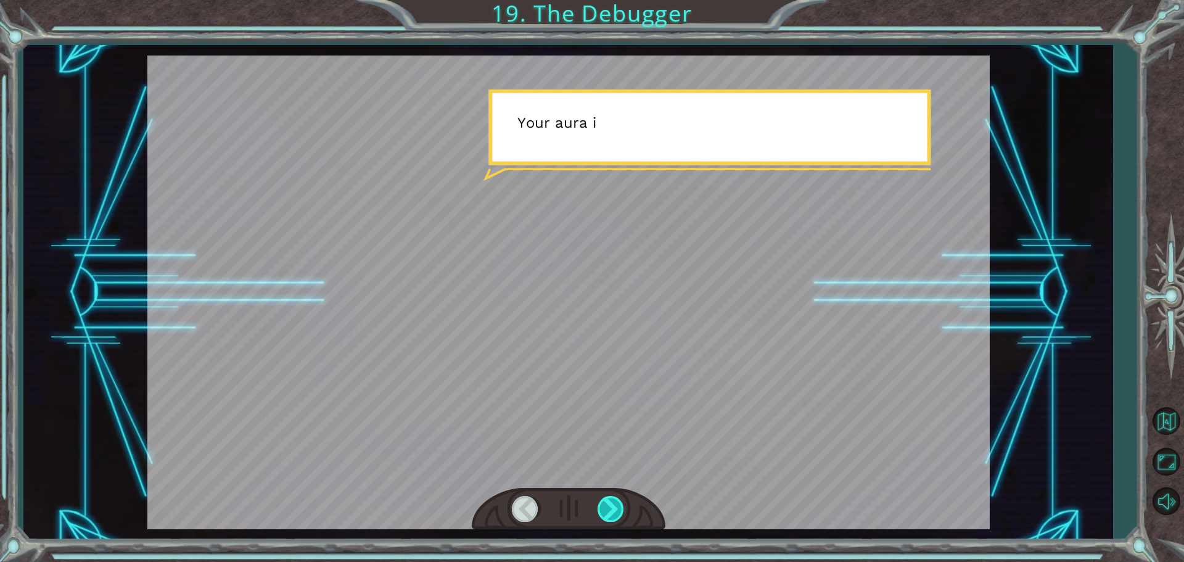
click at [601, 509] on div at bounding box center [612, 508] width 28 height 25
click at [606, 518] on div at bounding box center [612, 508] width 28 height 25
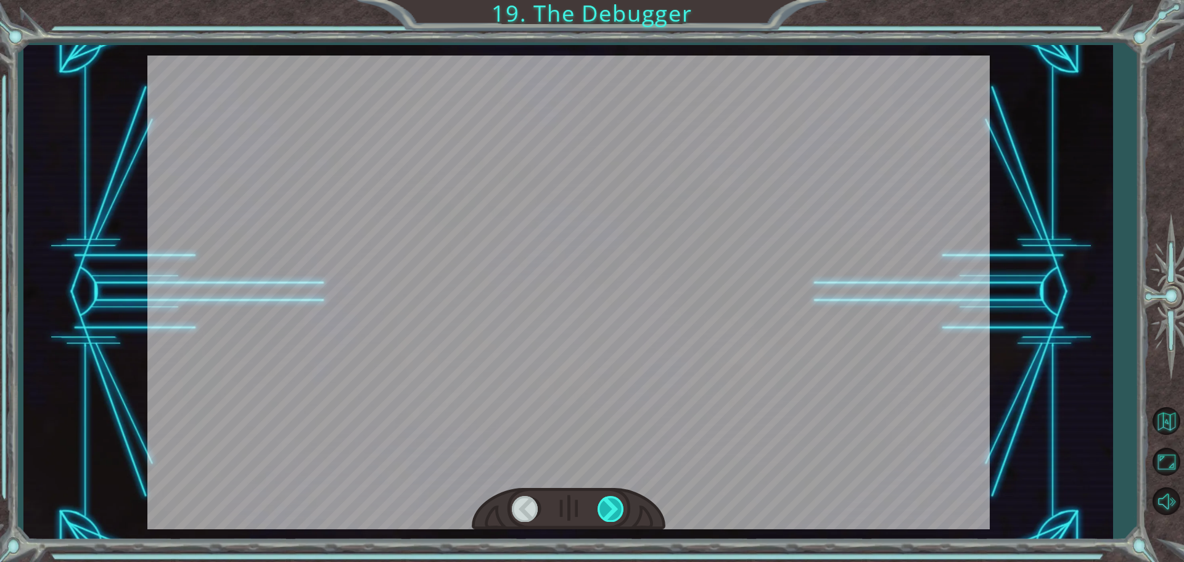
click at [606, 518] on div at bounding box center [612, 508] width 28 height 25
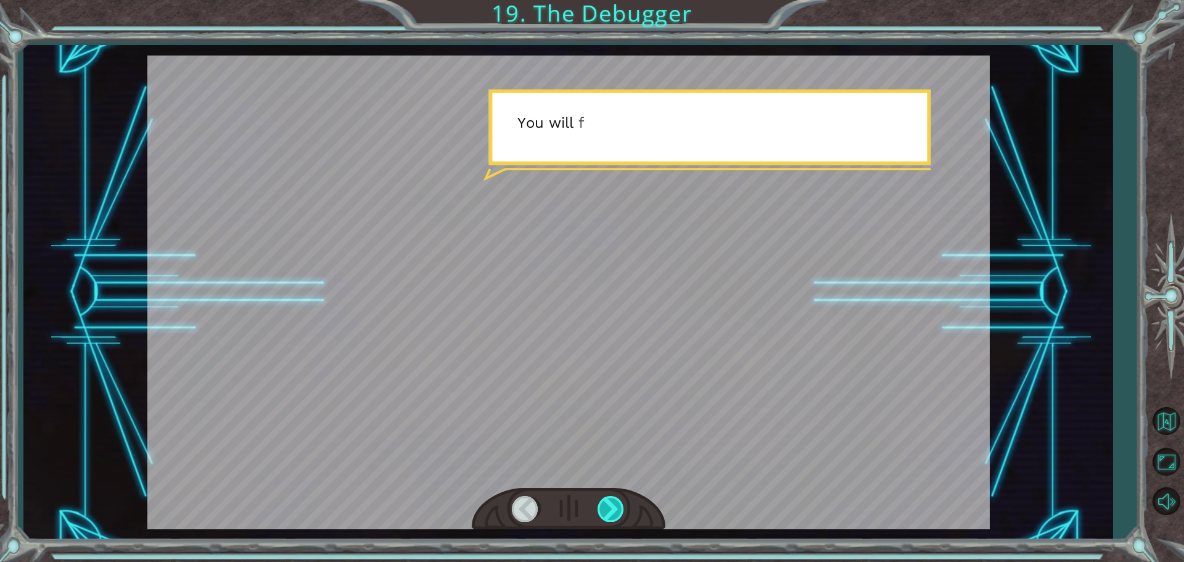
click at [610, 509] on div at bounding box center [612, 508] width 28 height 25
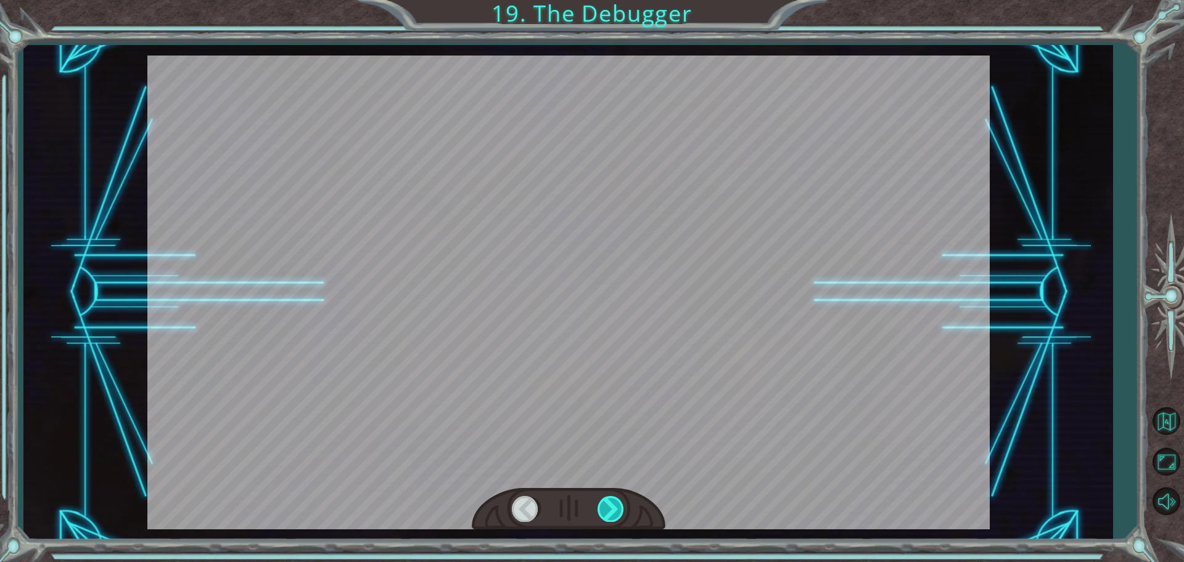
click at [610, 509] on div at bounding box center [612, 508] width 28 height 25
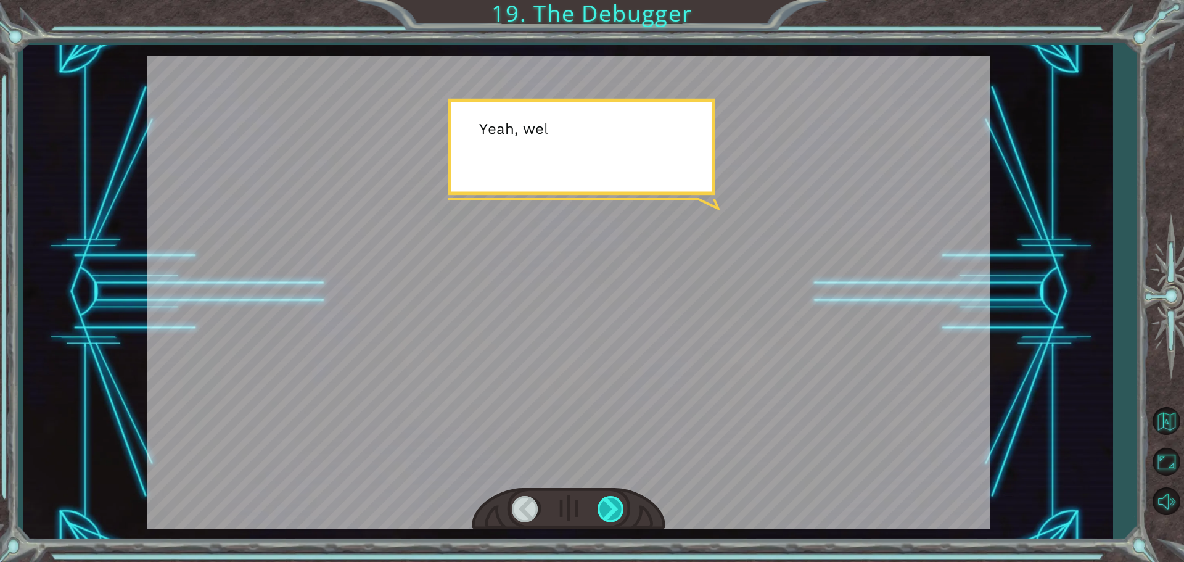
click at [610, 509] on div at bounding box center [612, 508] width 28 height 25
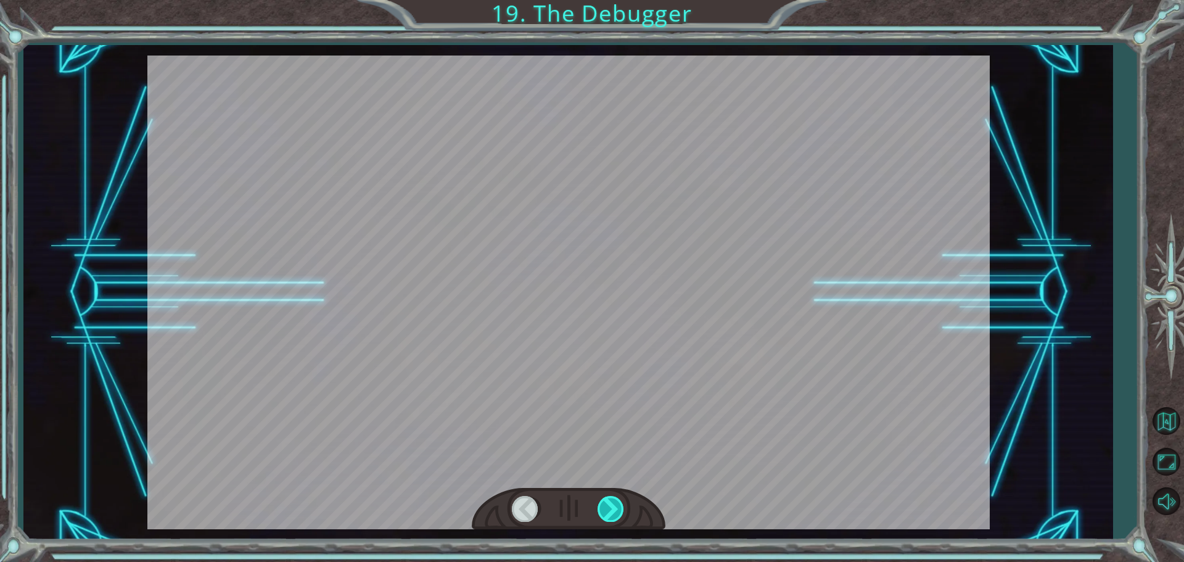
click at [616, 509] on div at bounding box center [612, 508] width 28 height 25
click at [624, 509] on div at bounding box center [612, 508] width 28 height 25
click at [604, 498] on div at bounding box center [612, 508] width 28 height 25
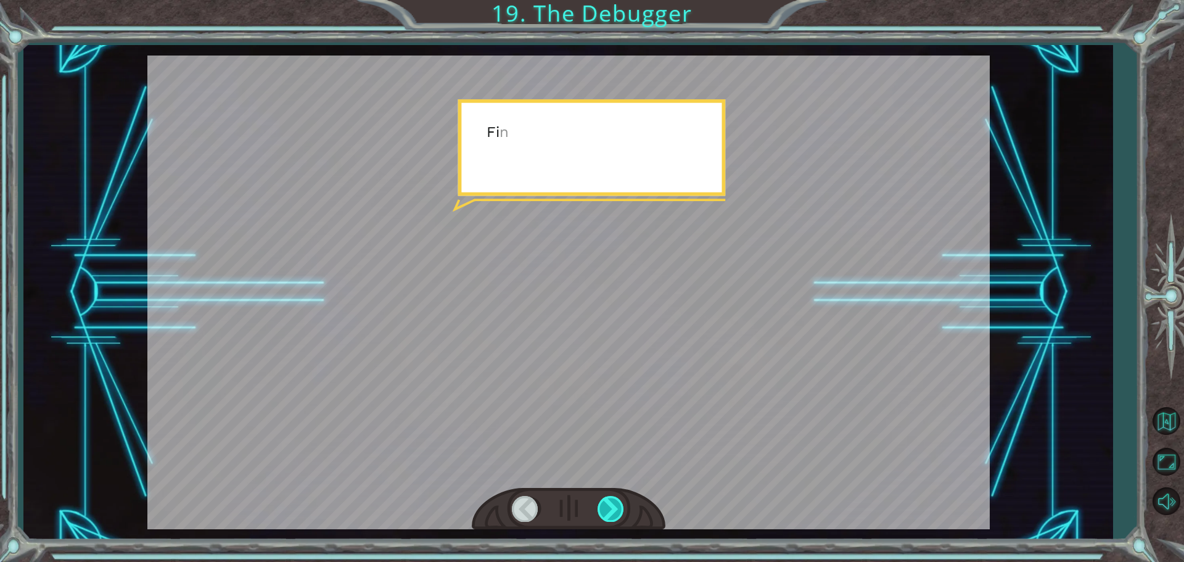
click at [604, 498] on div at bounding box center [612, 508] width 28 height 25
click at [601, 524] on div at bounding box center [569, 509] width 194 height 43
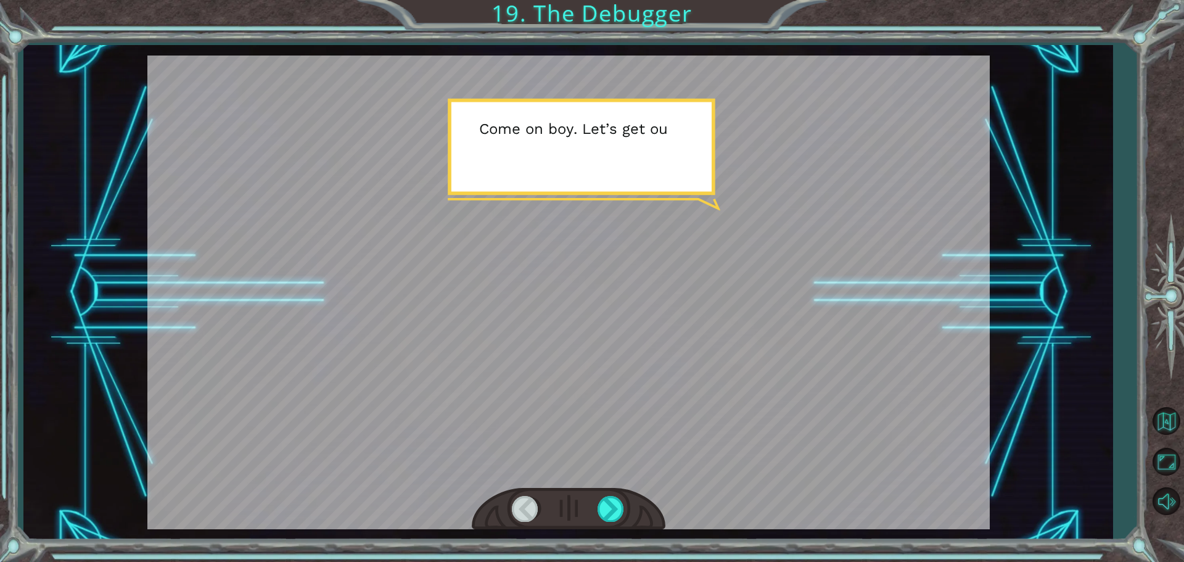
click at [600, 481] on div at bounding box center [568, 293] width 843 height 474
click at [603, 498] on div at bounding box center [612, 508] width 28 height 25
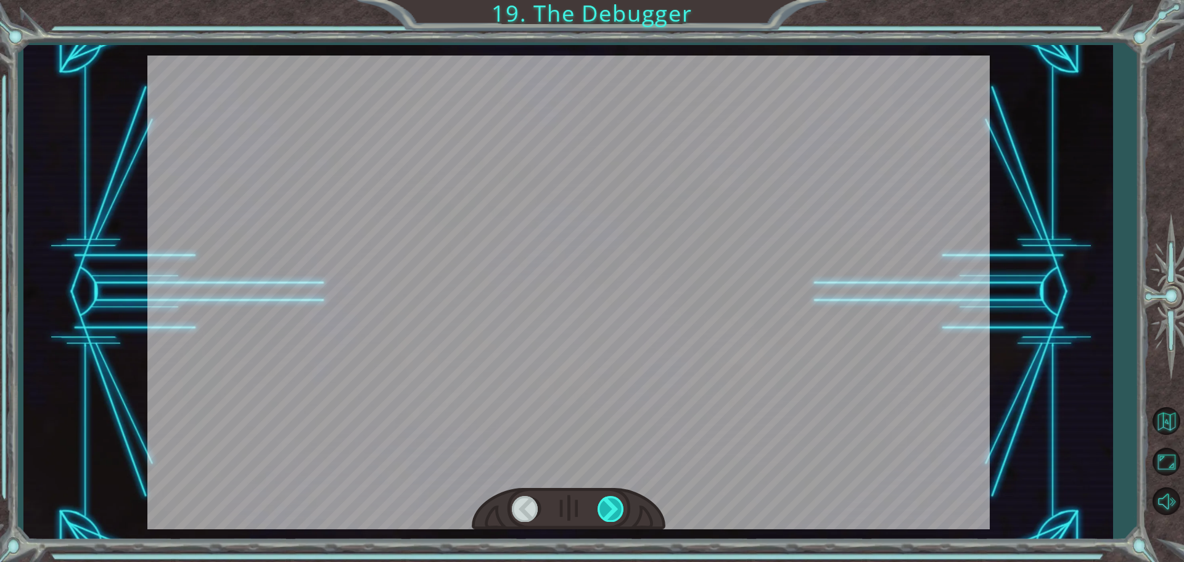
click at [603, 498] on div at bounding box center [612, 508] width 28 height 25
click at [604, 498] on div at bounding box center [612, 508] width 28 height 25
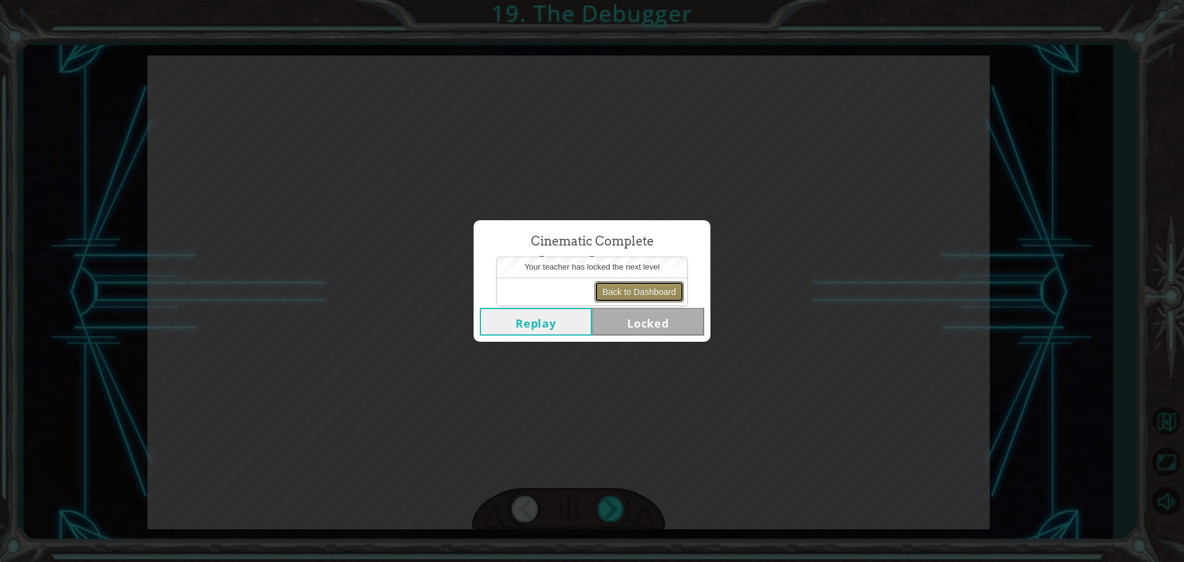
drag, startPoint x: 639, startPoint y: 287, endPoint x: 632, endPoint y: 289, distance: 7.5
click at [636, 289] on button "Back to Dashboard" at bounding box center [639, 291] width 89 height 21
